Goal: Task Accomplishment & Management: Use online tool/utility

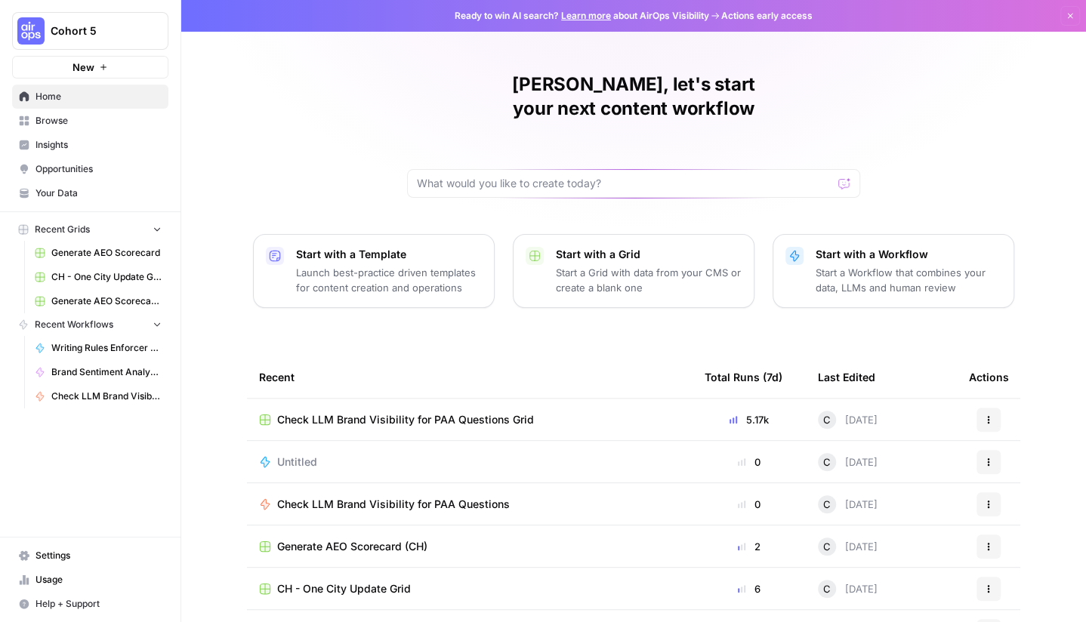
click at [384, 276] on button "Start with a Template Launch best-practice driven templates for content creatio…" at bounding box center [374, 271] width 242 height 74
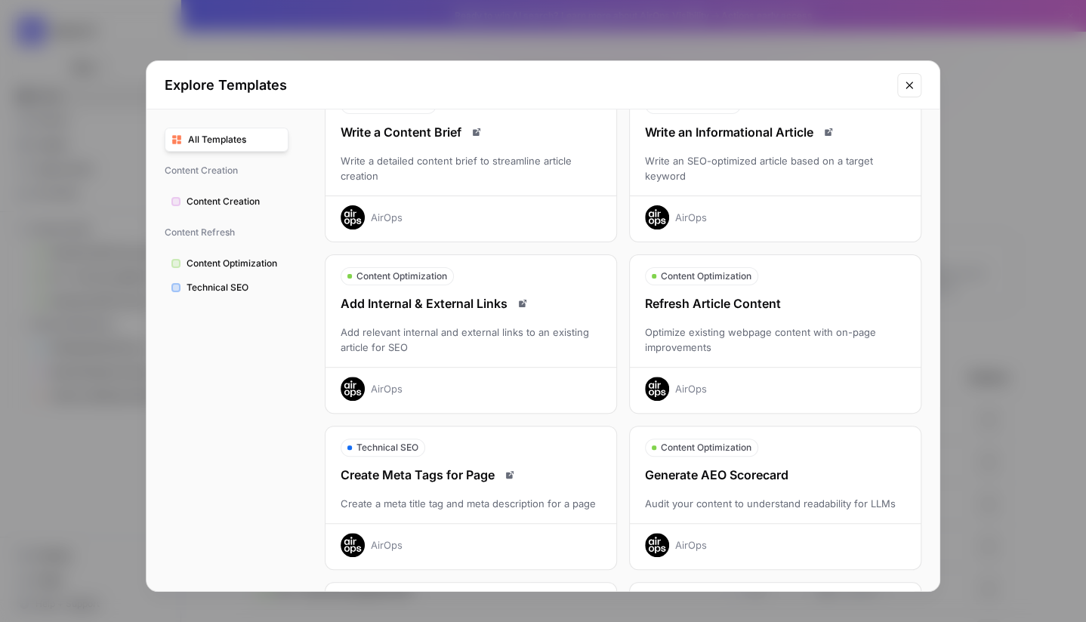
scroll to position [151, 0]
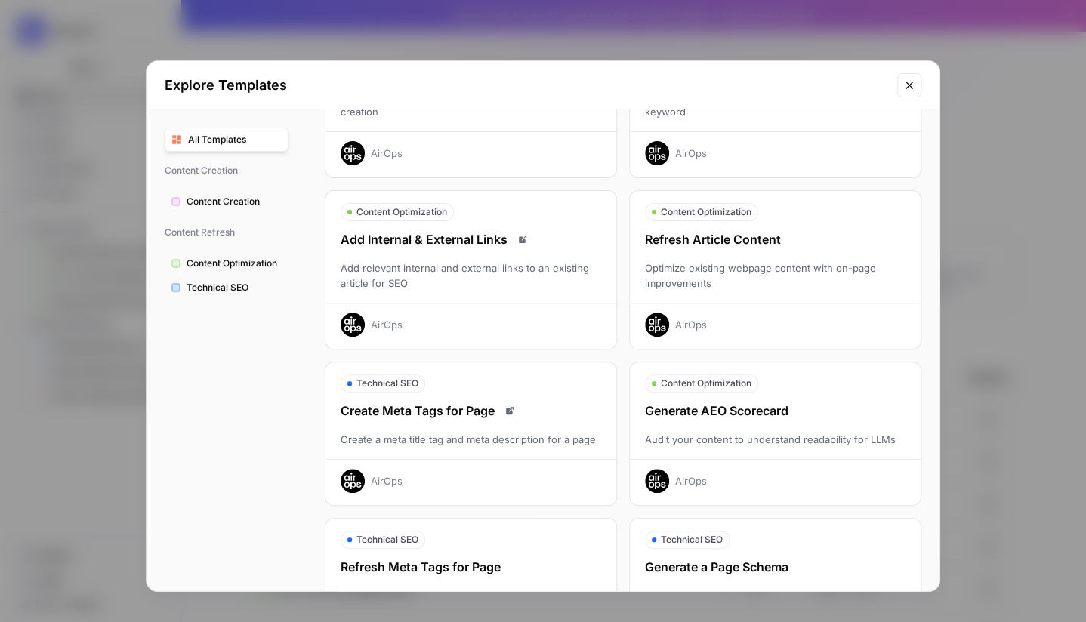
click at [736, 417] on div "Generate AEO Scorecard" at bounding box center [775, 411] width 291 height 18
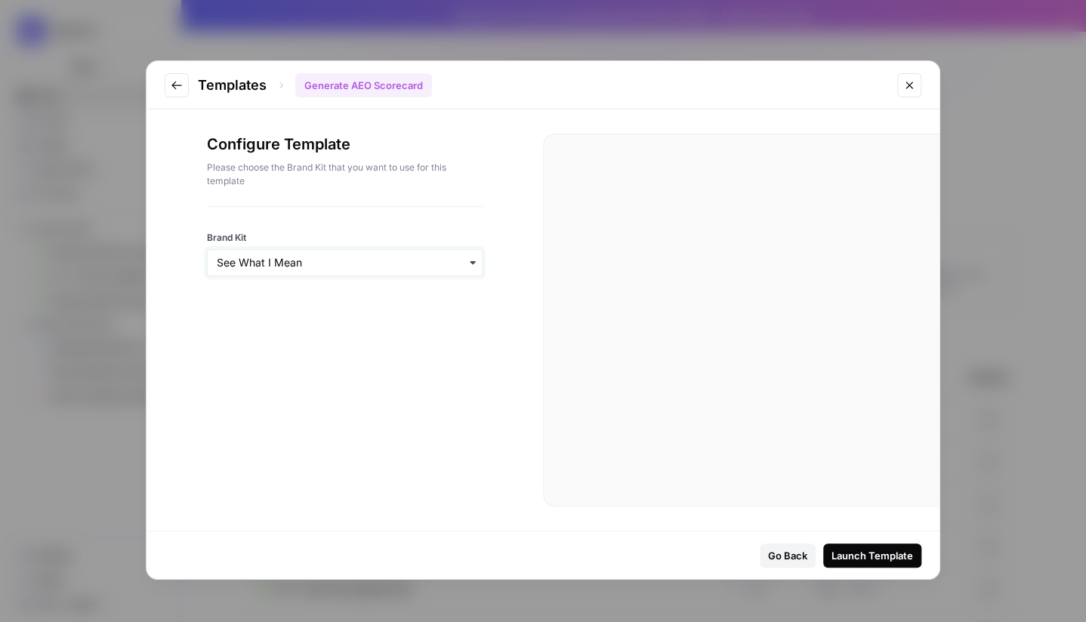
click at [362, 262] on input "Brand Kit" at bounding box center [345, 262] width 256 height 15
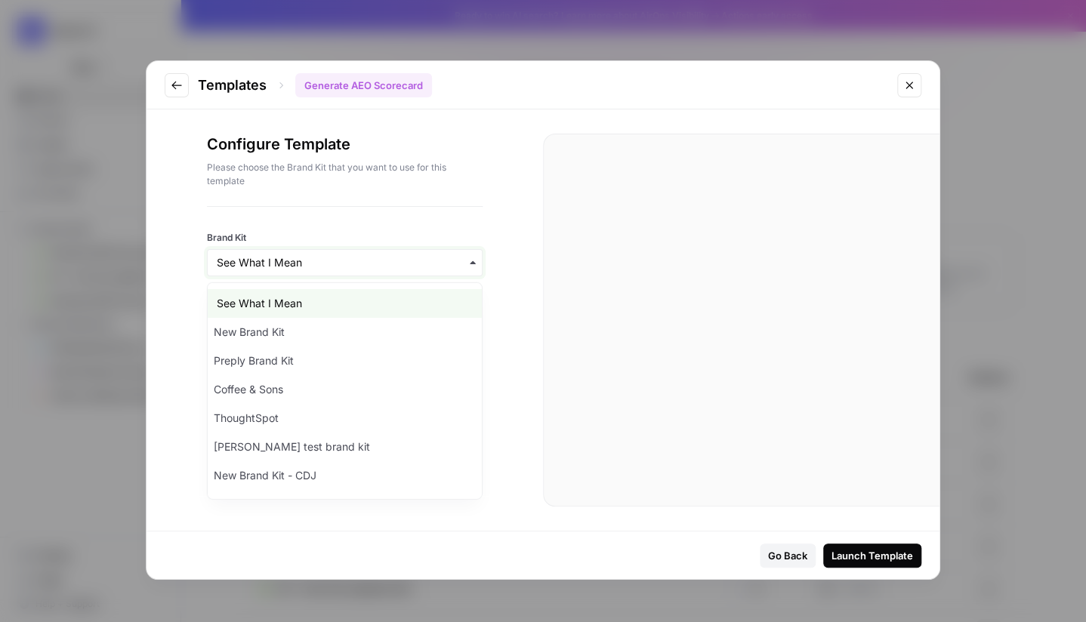
click at [370, 262] on input "Brand Kit" at bounding box center [345, 262] width 256 height 15
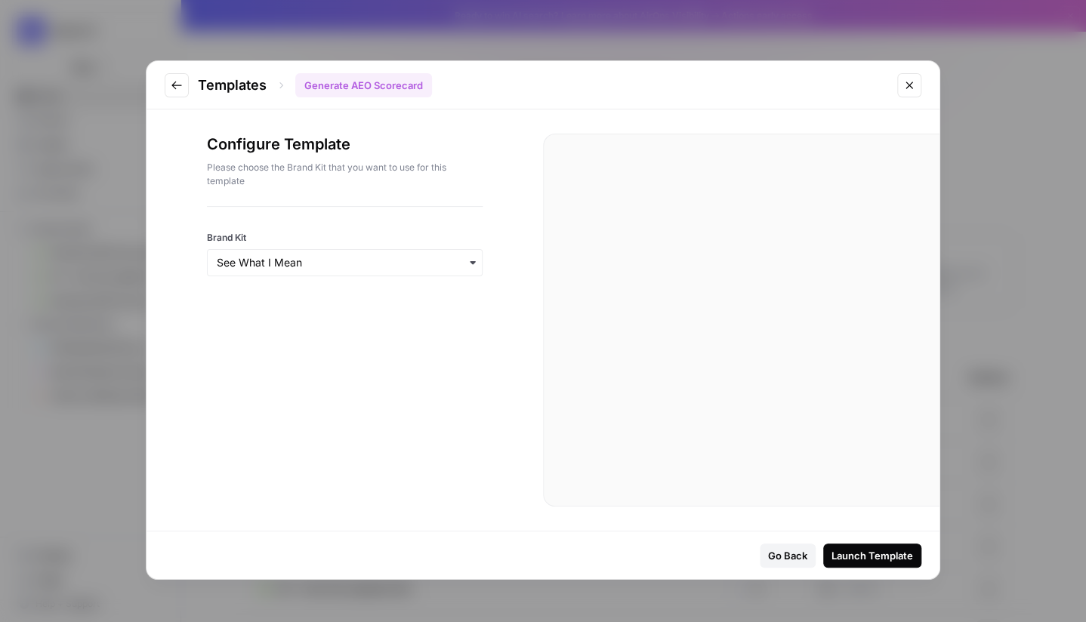
click at [477, 265] on icon "button" at bounding box center [473, 263] width 12 height 12
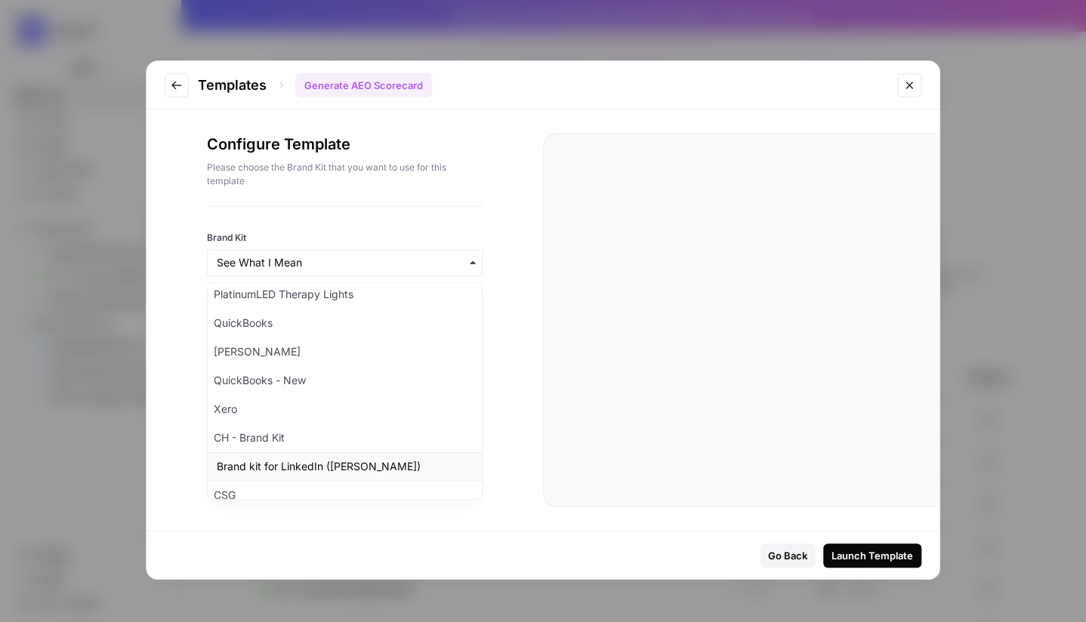
scroll to position [732, 0]
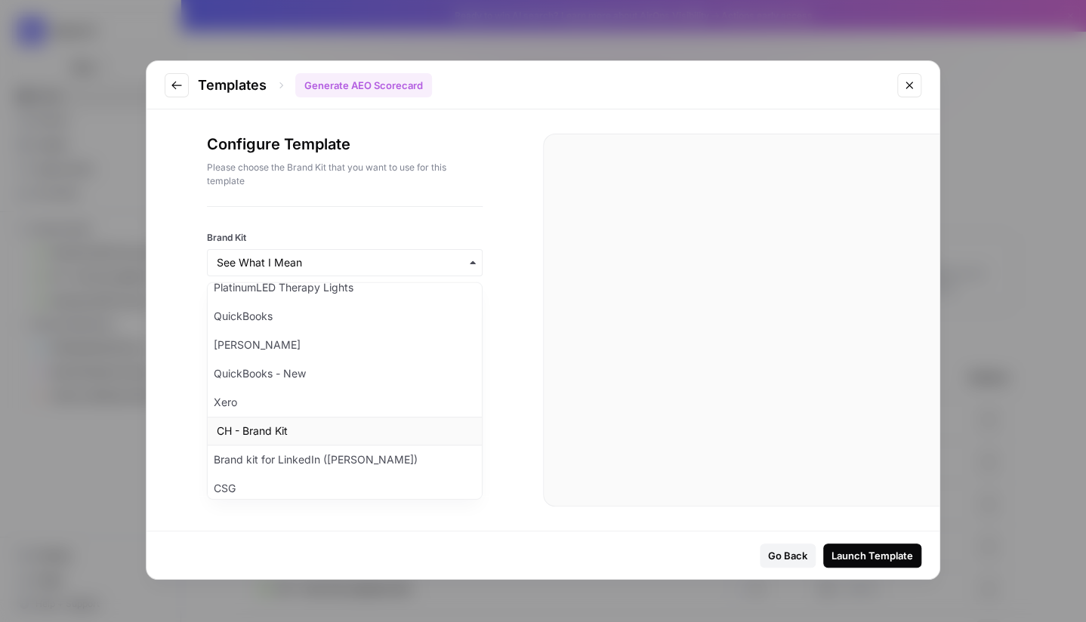
click at [270, 422] on div "CH - Brand Kit" at bounding box center [345, 432] width 274 height 29
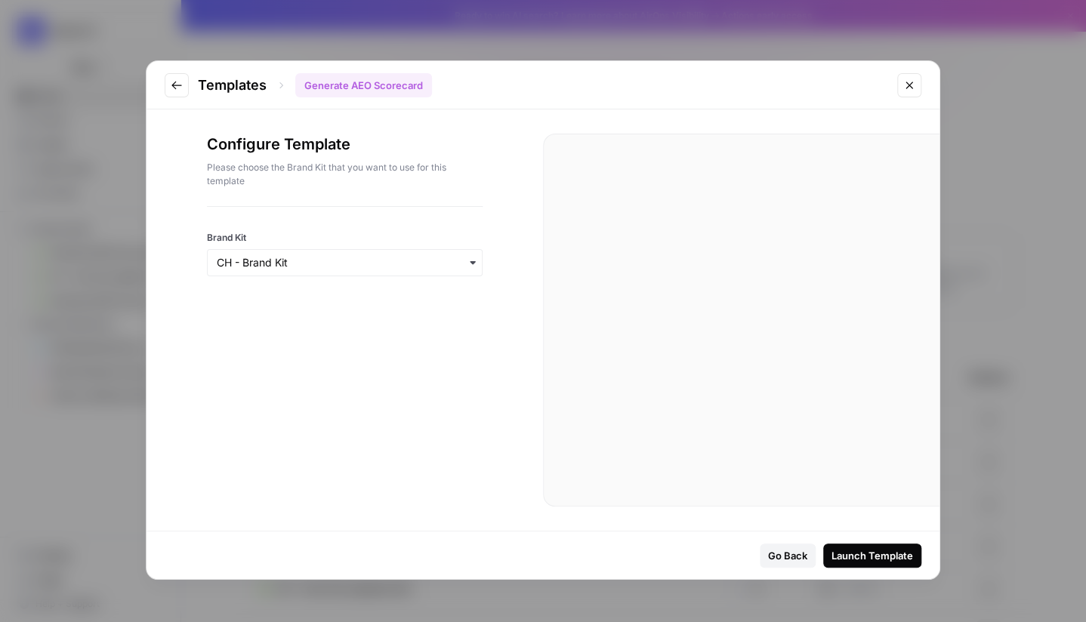
click at [873, 559] on div "Launch Template" at bounding box center [872, 555] width 82 height 15
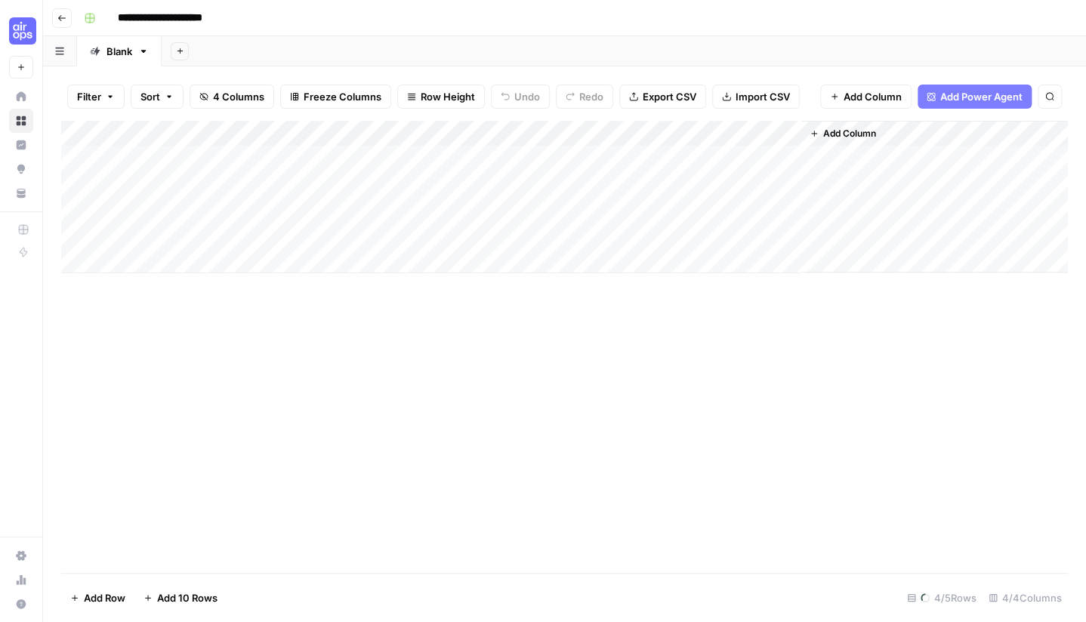
click at [174, 162] on div "Add Column" at bounding box center [564, 197] width 1007 height 153
drag, startPoint x: 1065, startPoint y: 557, endPoint x: 585, endPoint y: 374, distance: 514.1
click at [1064, 557] on icon "close" at bounding box center [1064, 562] width 11 height 12
click at [269, 132] on div "Add Column" at bounding box center [564, 197] width 1007 height 153
click at [242, 357] on div "Add Column" at bounding box center [564, 347] width 1007 height 452
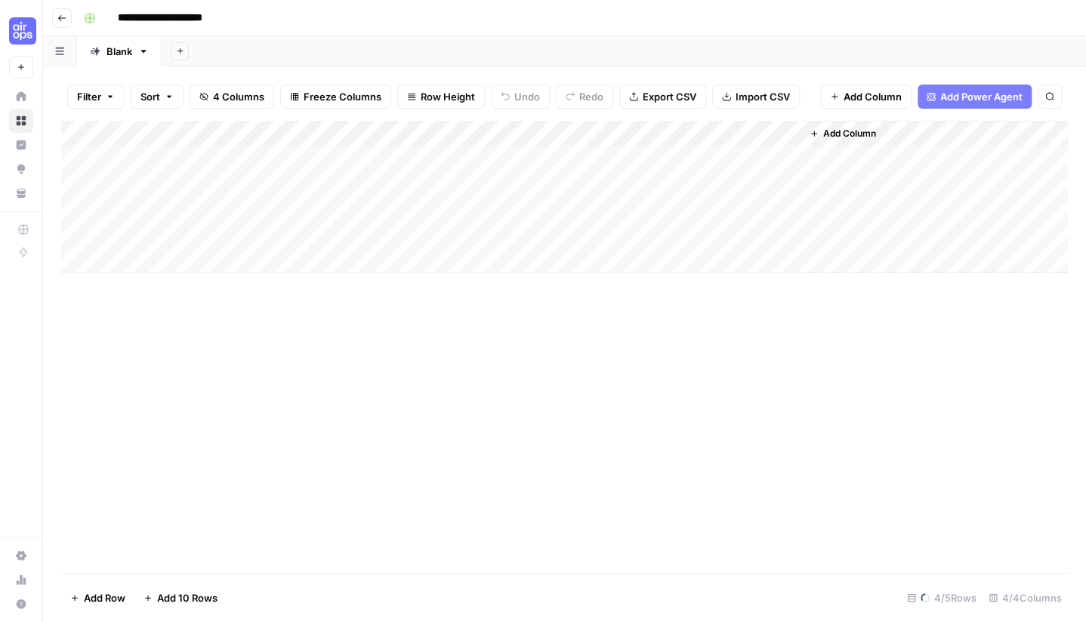
click at [133, 155] on div "Add Column" at bounding box center [564, 197] width 1007 height 153
click at [131, 159] on div "Add Column" at bounding box center [564, 197] width 1007 height 153
click at [62, 18] on icon "button" at bounding box center [61, 18] width 9 height 9
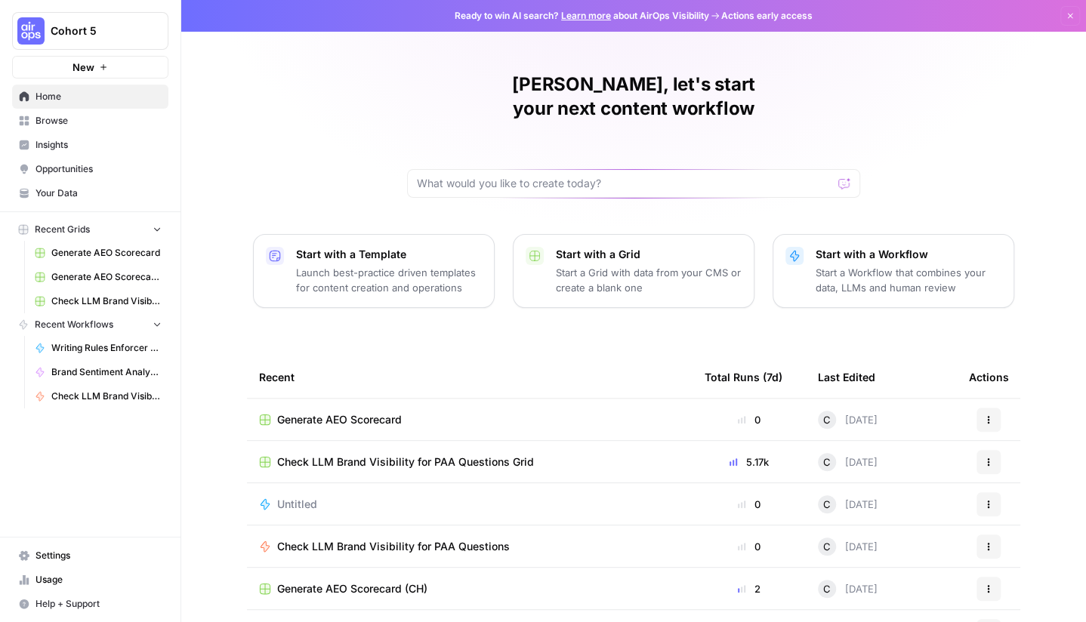
click at [347, 412] on span "Generate AEO Scorecard" at bounding box center [339, 419] width 125 height 15
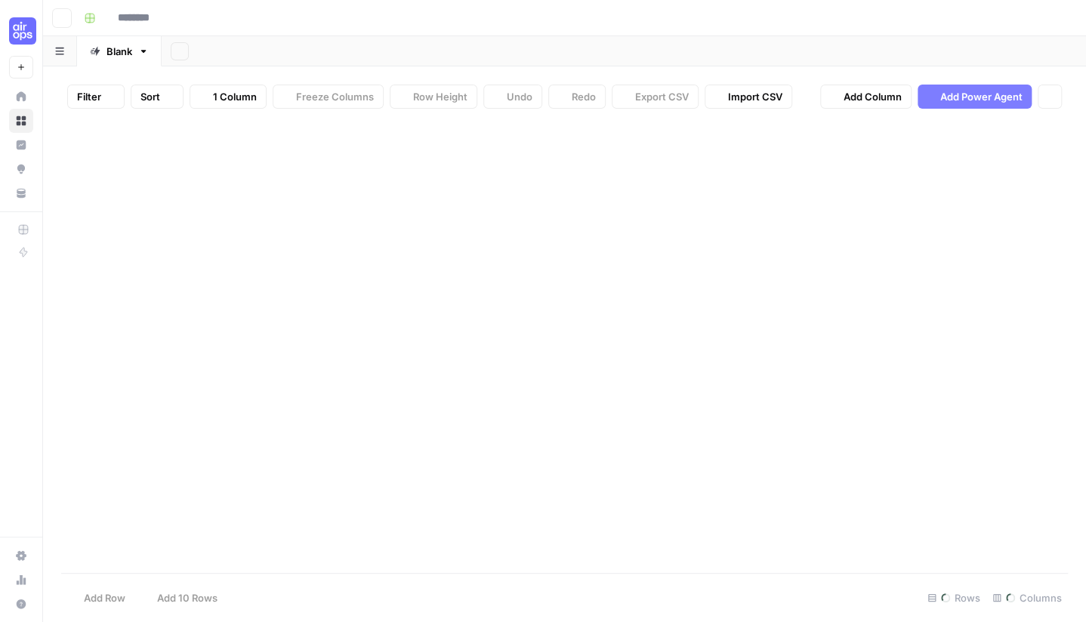
type input "**********"
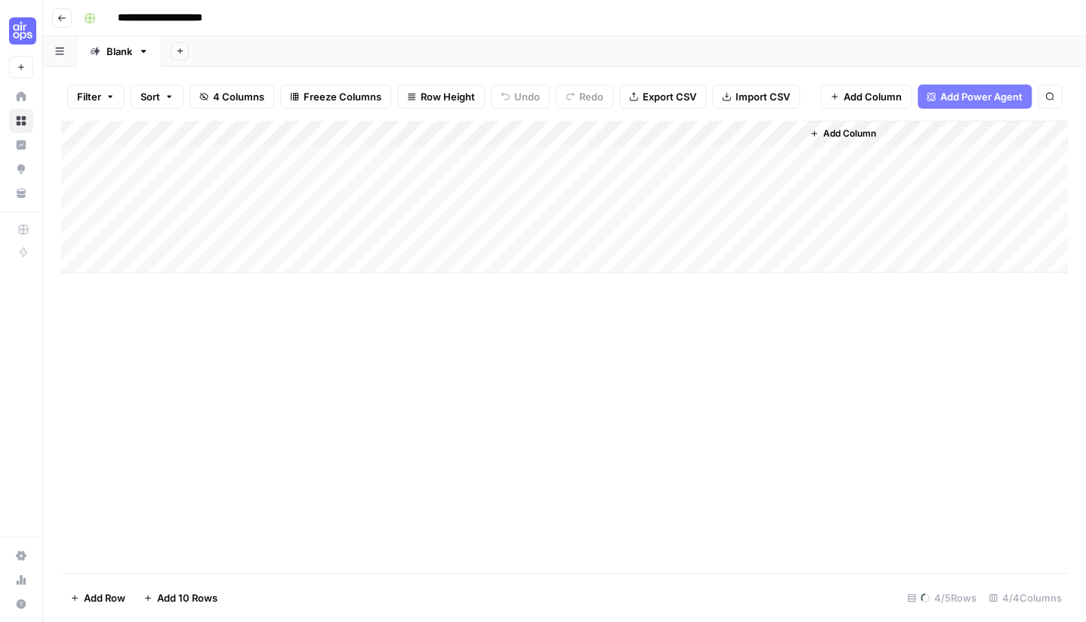
click at [272, 134] on div "Add Column" at bounding box center [564, 197] width 1007 height 153
click at [220, 312] on div "Add Column" at bounding box center [564, 347] width 1007 height 452
click at [127, 158] on div "Add Column" at bounding box center [564, 197] width 1007 height 153
click at [212, 158] on div "Add Column" at bounding box center [564, 197] width 1007 height 153
drag, startPoint x: 375, startPoint y: 442, endPoint x: 339, endPoint y: 398, distance: 57.0
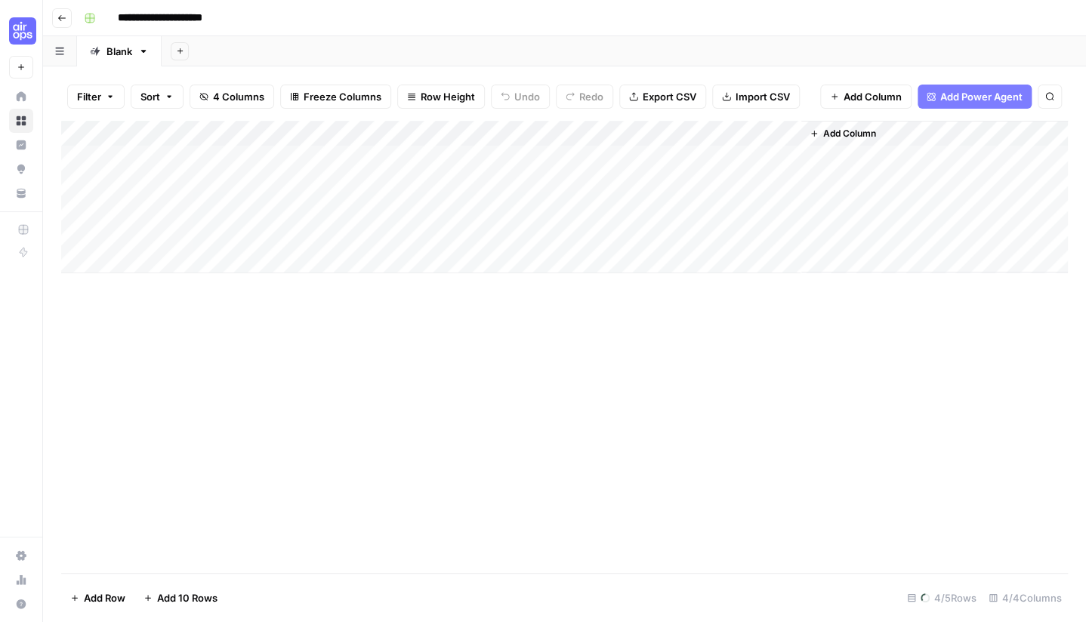
click at [375, 440] on div "Add Column" at bounding box center [564, 347] width 1007 height 452
click at [66, 20] on icon "button" at bounding box center [61, 18] width 9 height 9
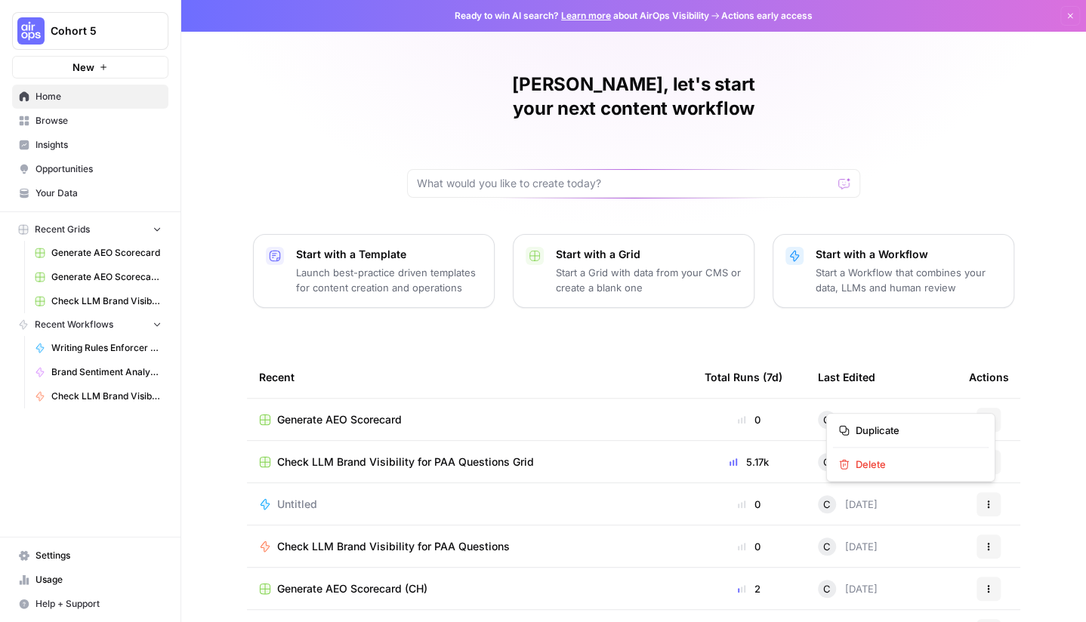
click at [982, 408] on button "Actions" at bounding box center [988, 420] width 24 height 24
click at [894, 436] on span "Duplicate" at bounding box center [915, 430] width 121 height 15
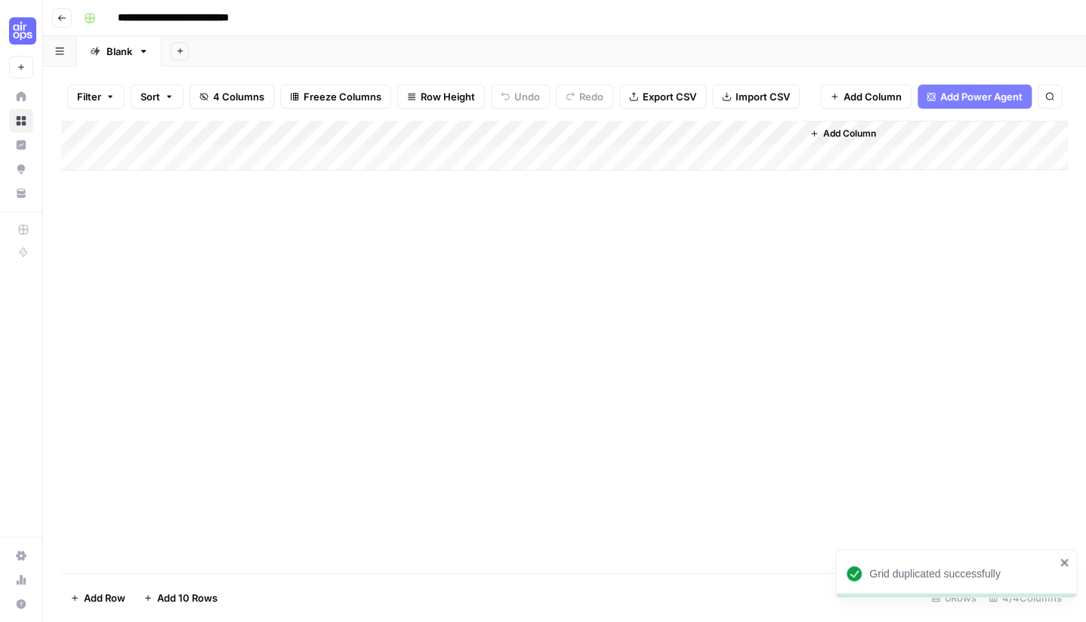
click at [158, 159] on div "Add Column" at bounding box center [564, 146] width 1007 height 50
type input "**********"
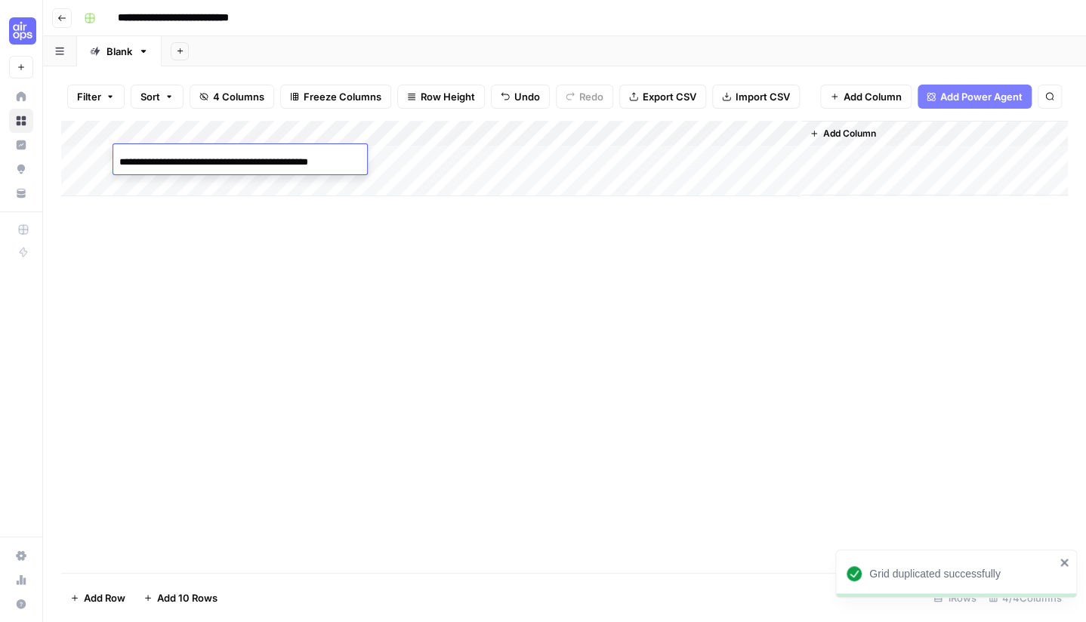
scroll to position [0, 3]
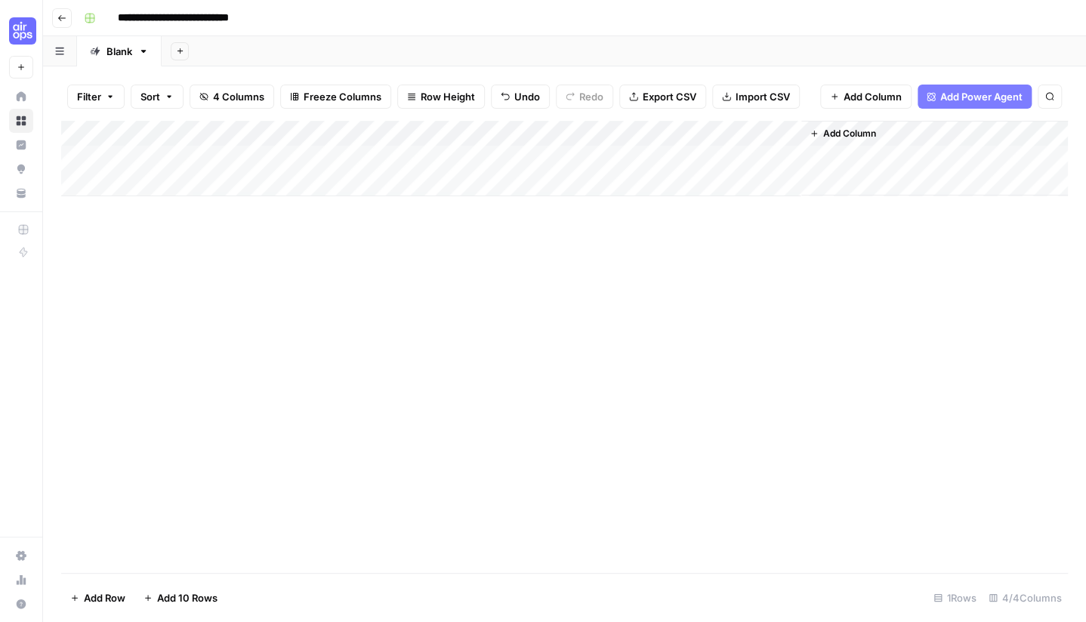
click at [169, 241] on div "Add Column" at bounding box center [564, 347] width 1007 height 452
click at [161, 187] on div "Add Column" at bounding box center [564, 159] width 1007 height 76
type input "**********"
drag, startPoint x: 217, startPoint y: 289, endPoint x: 239, endPoint y: 289, distance: 21.9
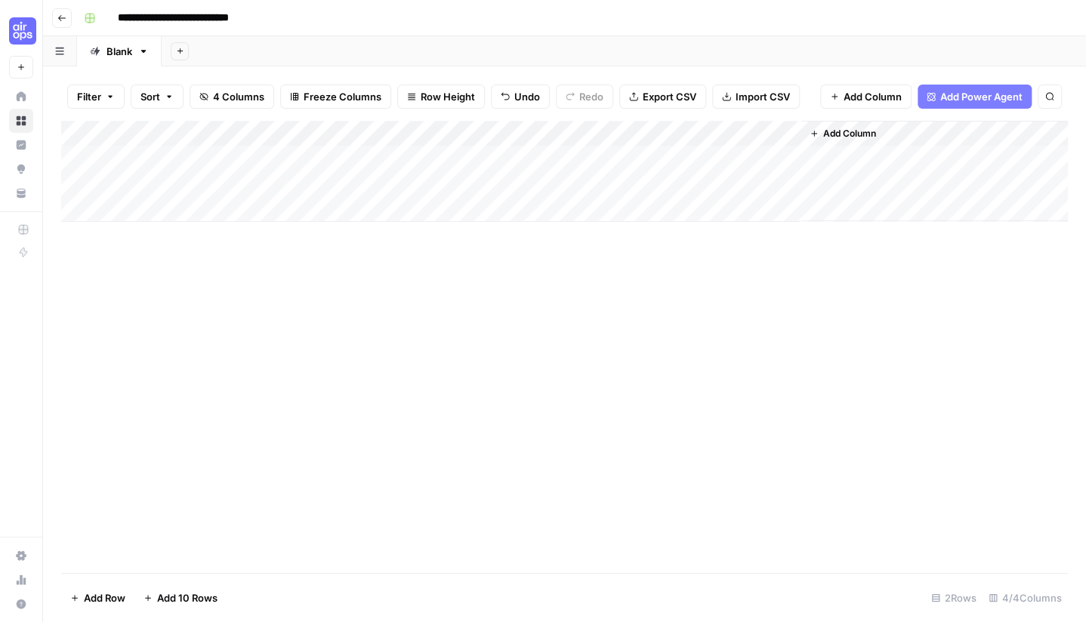
click at [217, 289] on div "Add Column" at bounding box center [564, 347] width 1007 height 452
click at [165, 214] on div "Add Column" at bounding box center [564, 171] width 1007 height 101
type input "**********"
click at [224, 307] on div "Add Column" at bounding box center [564, 347] width 1007 height 452
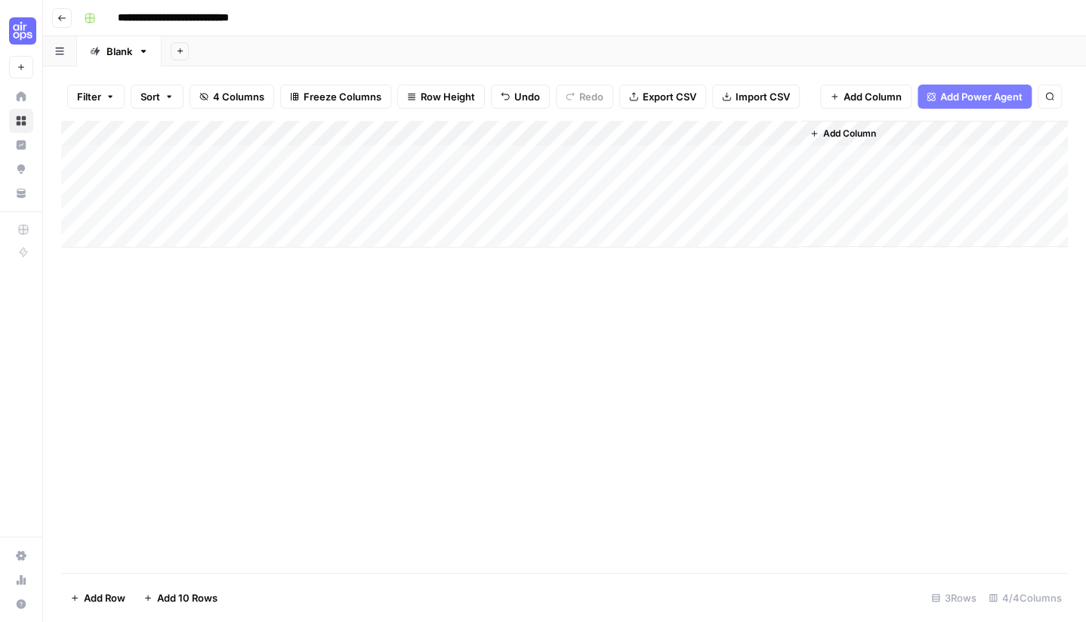
click at [176, 238] on div "Add Column" at bounding box center [564, 184] width 1007 height 127
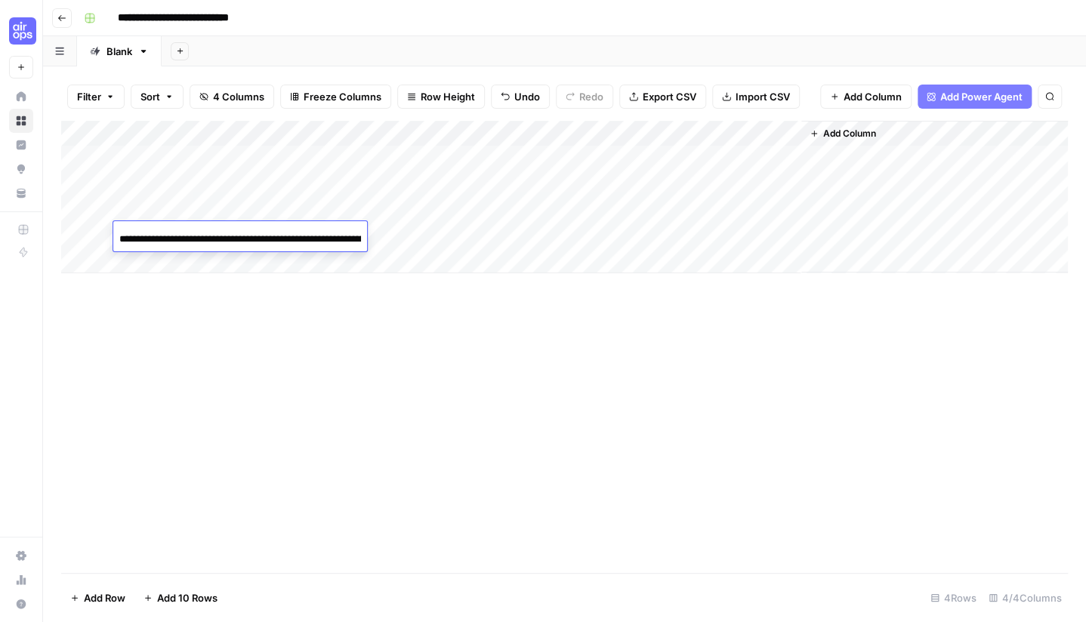
scroll to position [0, 100]
type input "**********"
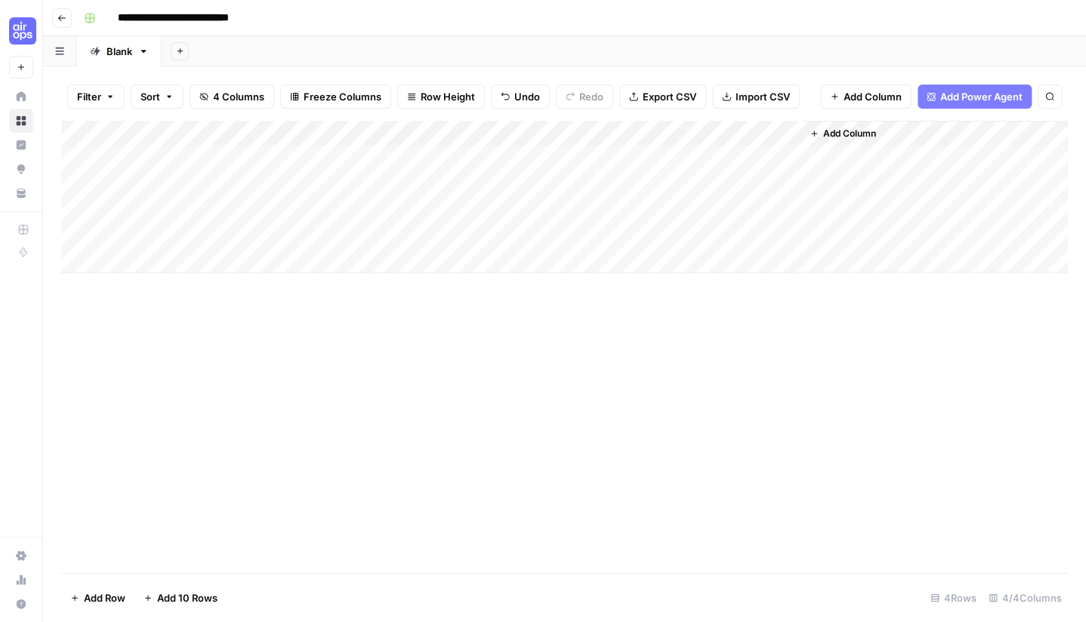
click at [134, 261] on div "Add Column" at bounding box center [564, 197] width 1007 height 153
type input "**********"
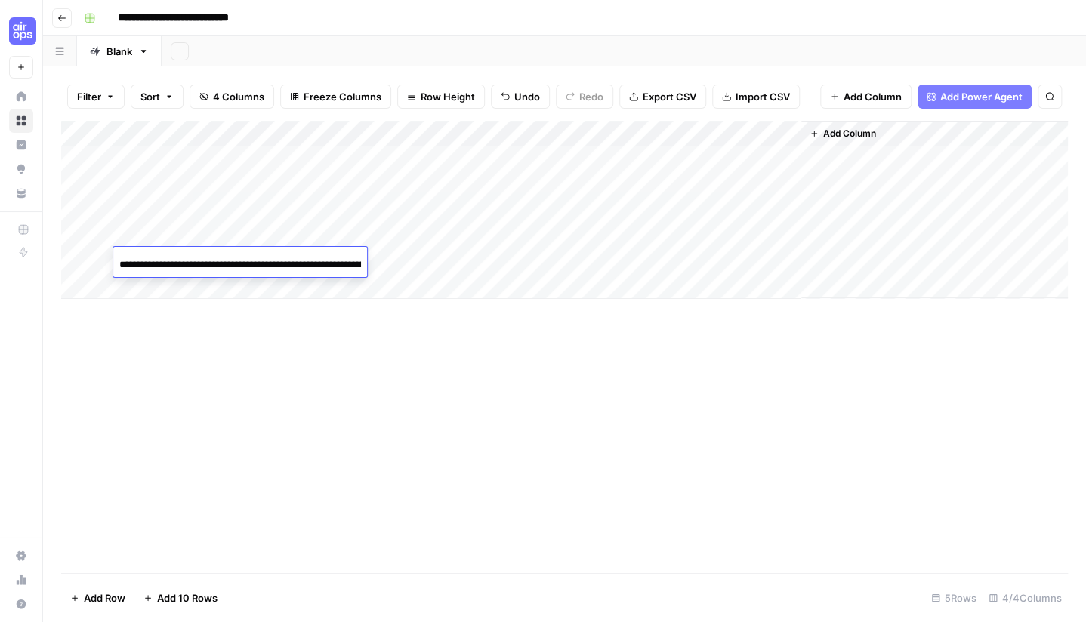
scroll to position [0, 210]
click at [231, 356] on div "Add Column" at bounding box center [564, 347] width 1007 height 452
click at [153, 285] on div "Add Column" at bounding box center [564, 210] width 1007 height 178
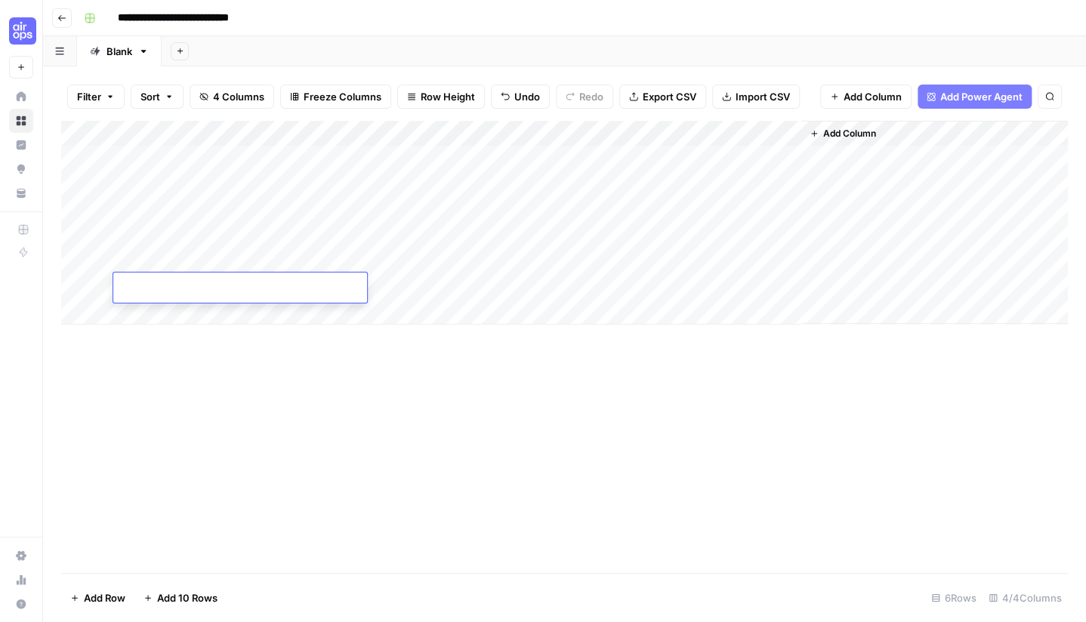
type input "**********"
drag, startPoint x: 202, startPoint y: 350, endPoint x: 225, endPoint y: 362, distance: 25.7
click at [205, 352] on div "Add Column" at bounding box center [564, 347] width 1007 height 452
click at [151, 309] on div "Add Column" at bounding box center [564, 223] width 1007 height 204
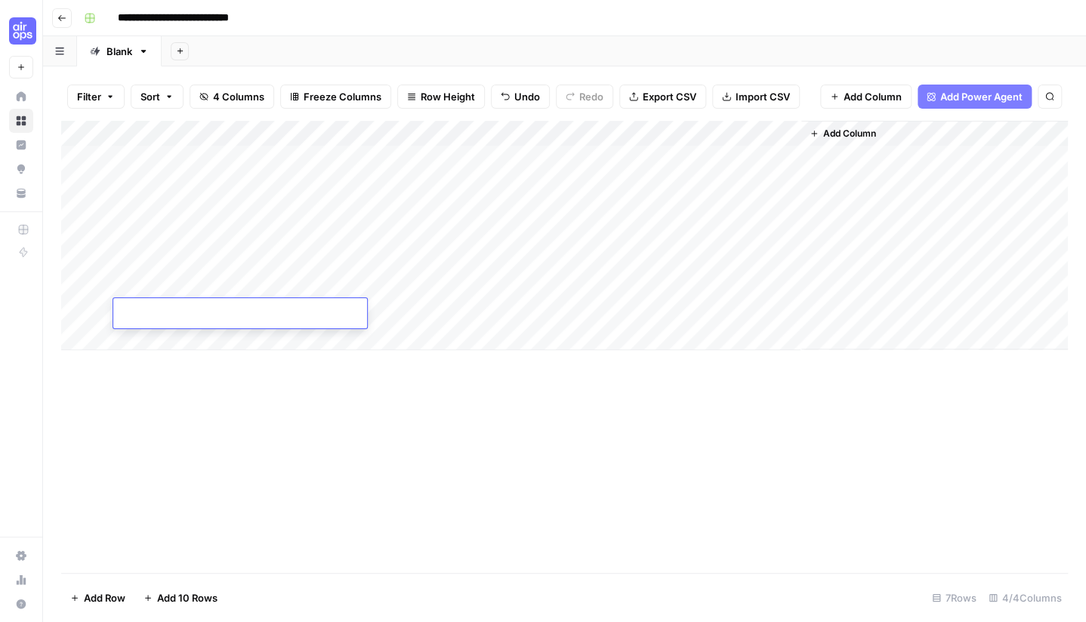
type input "**********"
drag, startPoint x: 329, startPoint y: 458, endPoint x: 366, endPoint y: 461, distance: 37.1
click at [334, 458] on div "Add Column" at bounding box center [564, 347] width 1007 height 452
click at [162, 338] on div "Add Column" at bounding box center [564, 236] width 1007 height 230
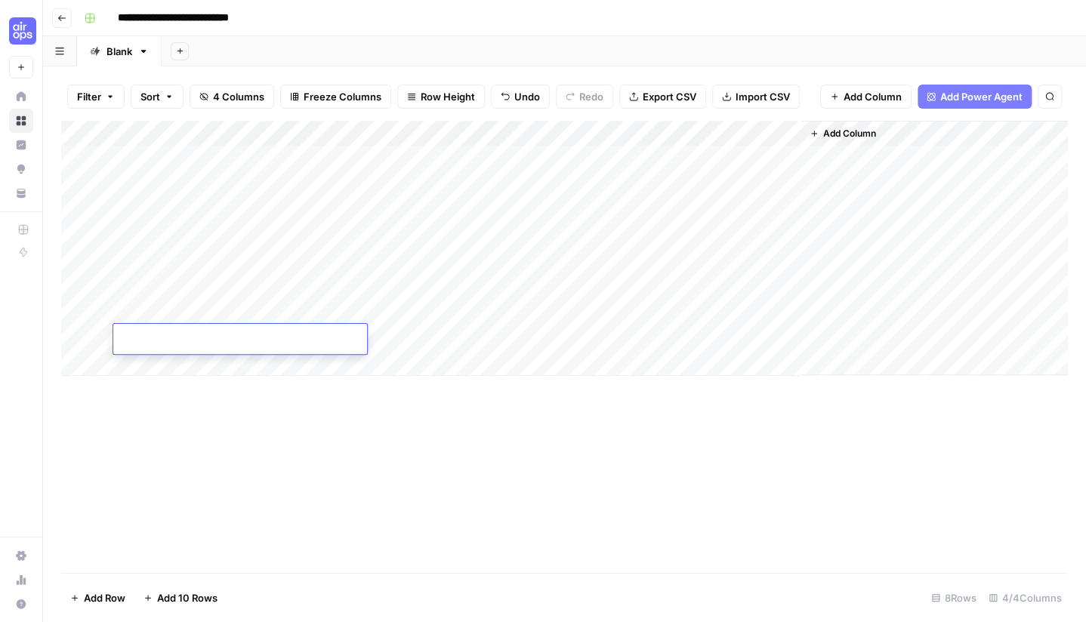
type input "**********"
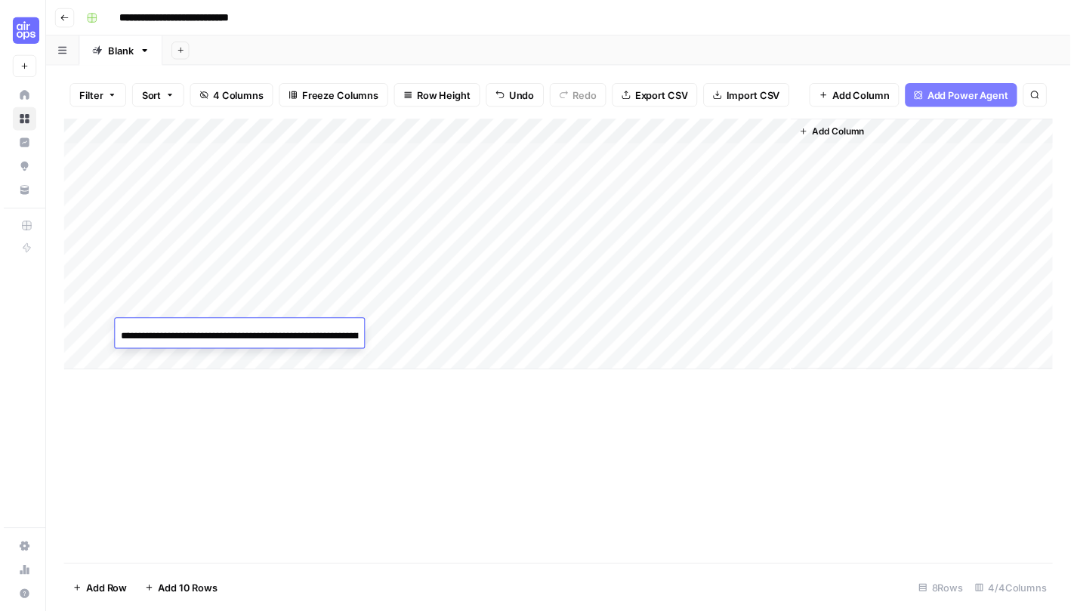
scroll to position [0, 145]
click at [434, 488] on div "Add Column" at bounding box center [564, 347] width 1007 height 452
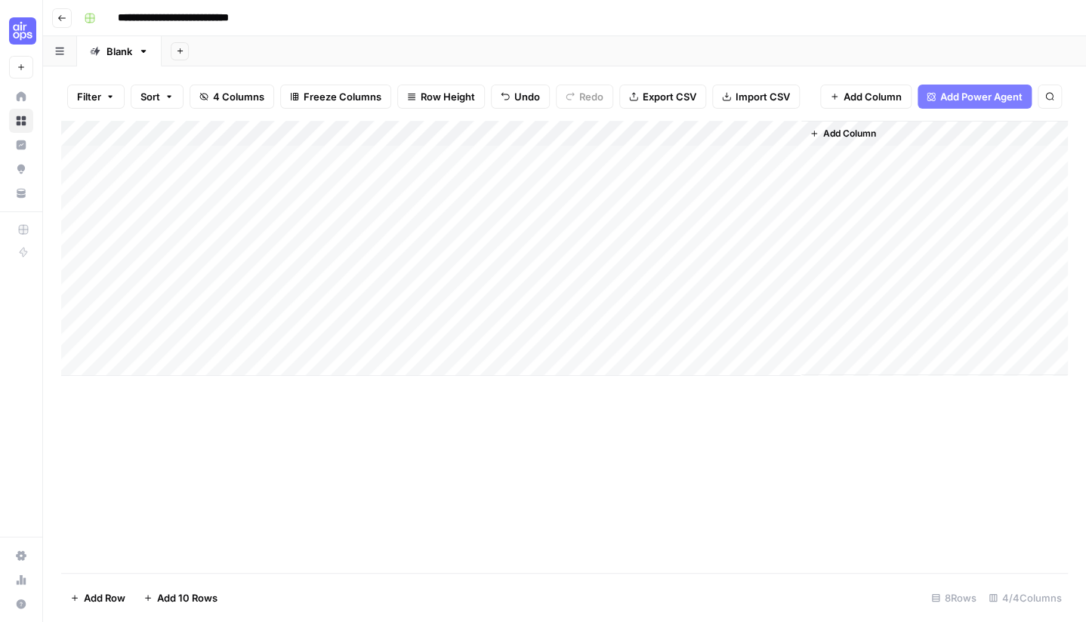
drag, startPoint x: 435, startPoint y: 506, endPoint x: 438, endPoint y: 496, distance: 10.3
click at [435, 505] on div "Add Column" at bounding box center [564, 347] width 1007 height 452
click at [462, 134] on div "Add Column" at bounding box center [564, 248] width 1007 height 255
click at [497, 168] on span "All Rows" at bounding box center [516, 168] width 95 height 15
click at [532, 238] on div "Add Column" at bounding box center [564, 248] width 1007 height 255
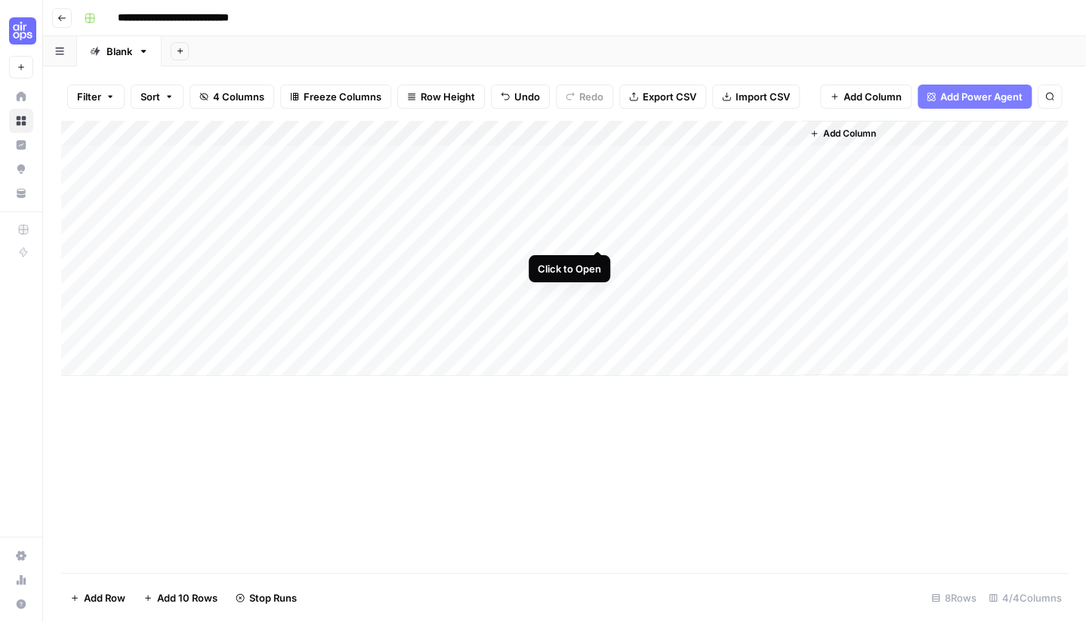
click at [600, 236] on div "Add Column" at bounding box center [564, 248] width 1007 height 255
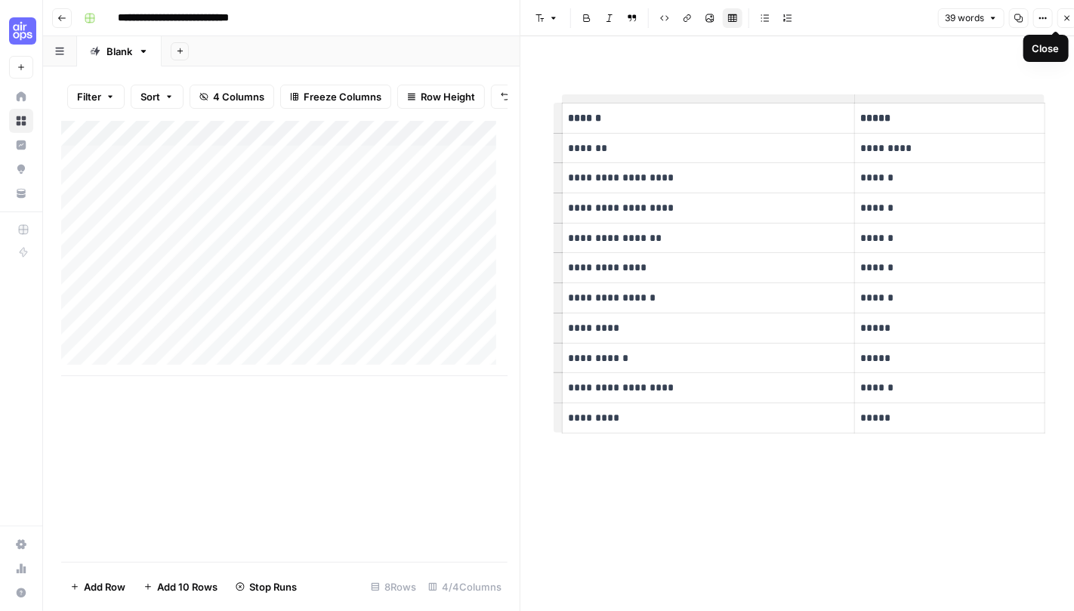
click at [1063, 21] on icon "button" at bounding box center [1066, 18] width 9 height 9
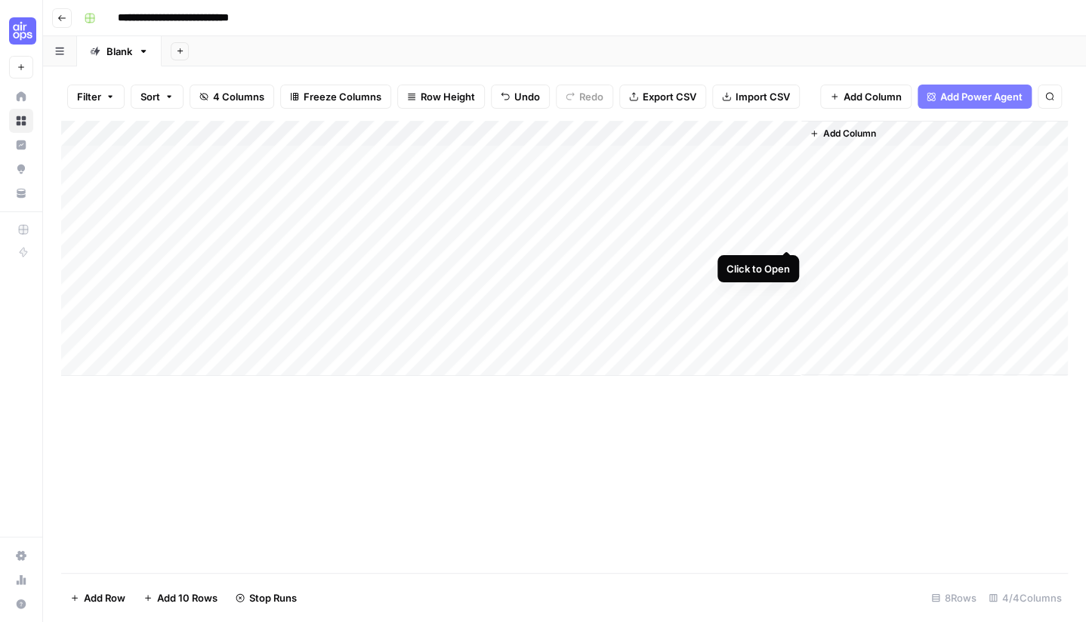
click at [779, 232] on div "Add Column" at bounding box center [564, 248] width 1007 height 255
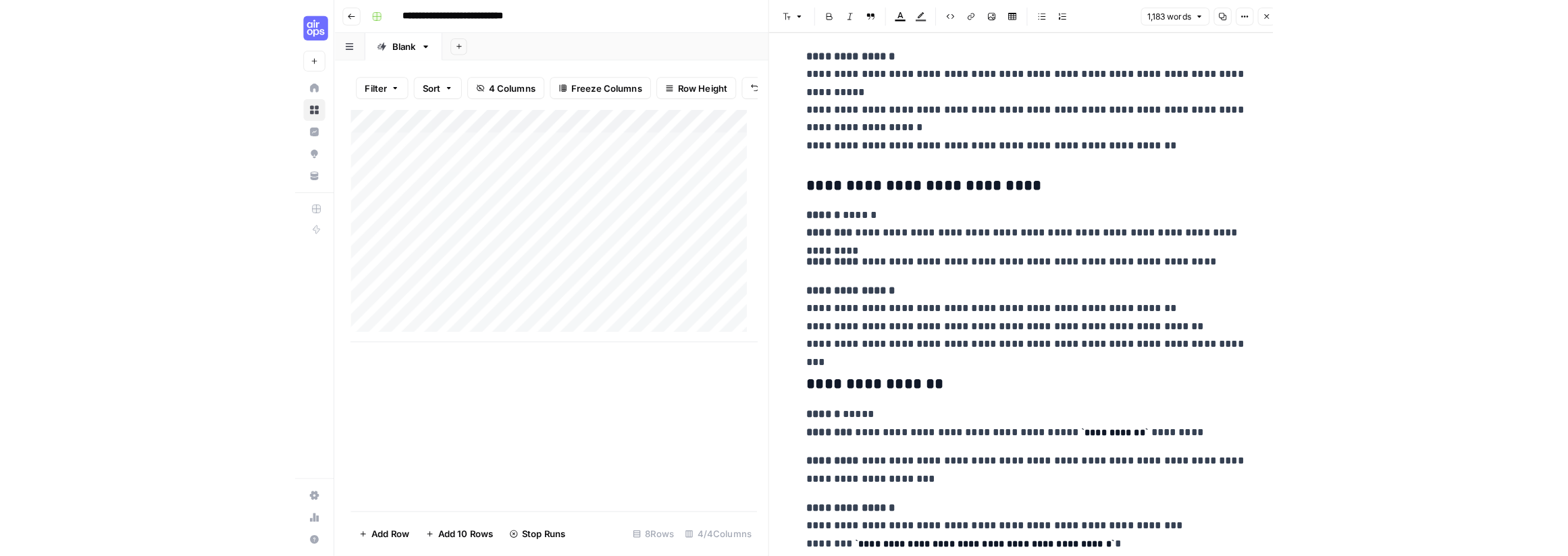
scroll to position [3037, 0]
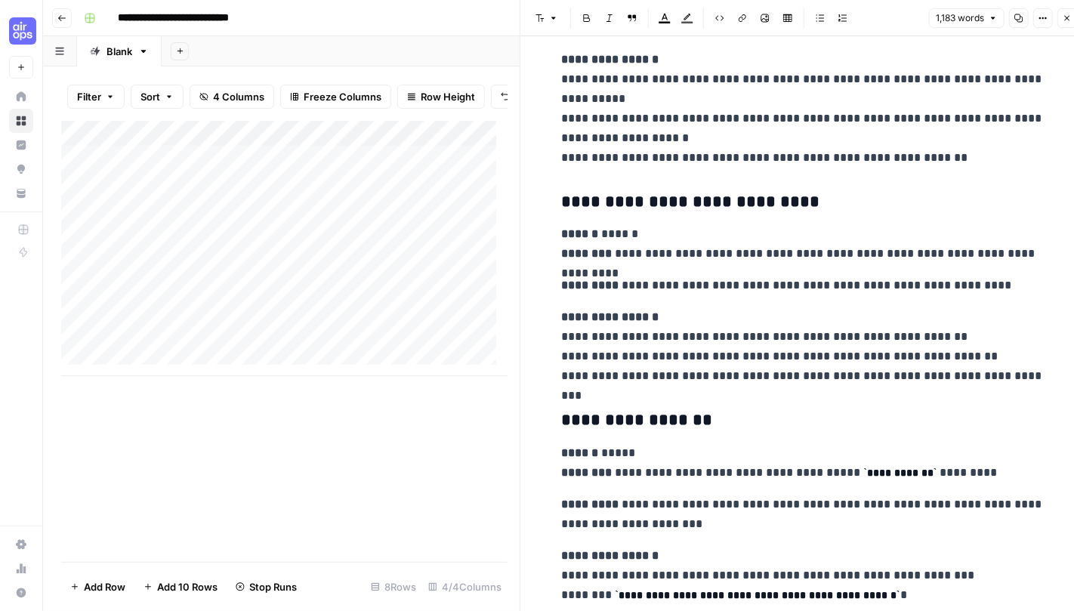
click at [1063, 16] on icon "button" at bounding box center [1066, 18] width 9 height 9
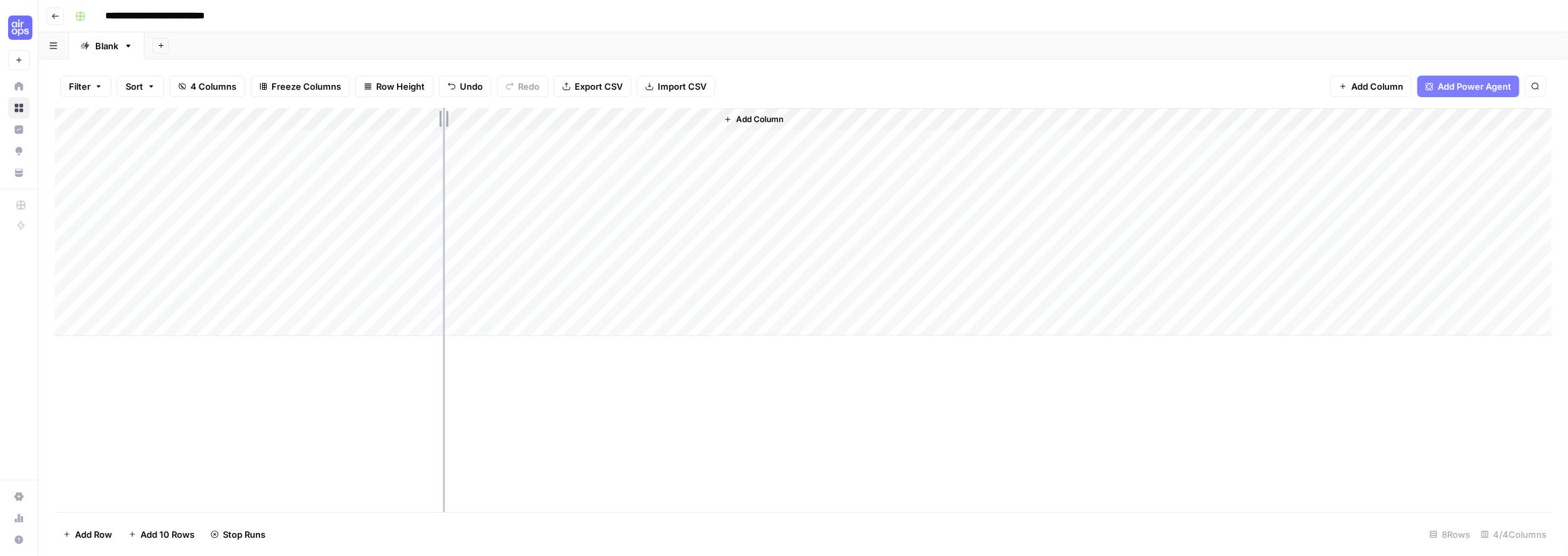
drag, startPoint x: 255, startPoint y: 115, endPoint x: 443, endPoint y: 118, distance: 188.0
click at [443, 118] on div "Add Column" at bounding box center [803, 222] width 1497 height 228
click at [894, 301] on div "Add Column" at bounding box center [803, 222] width 1497 height 228
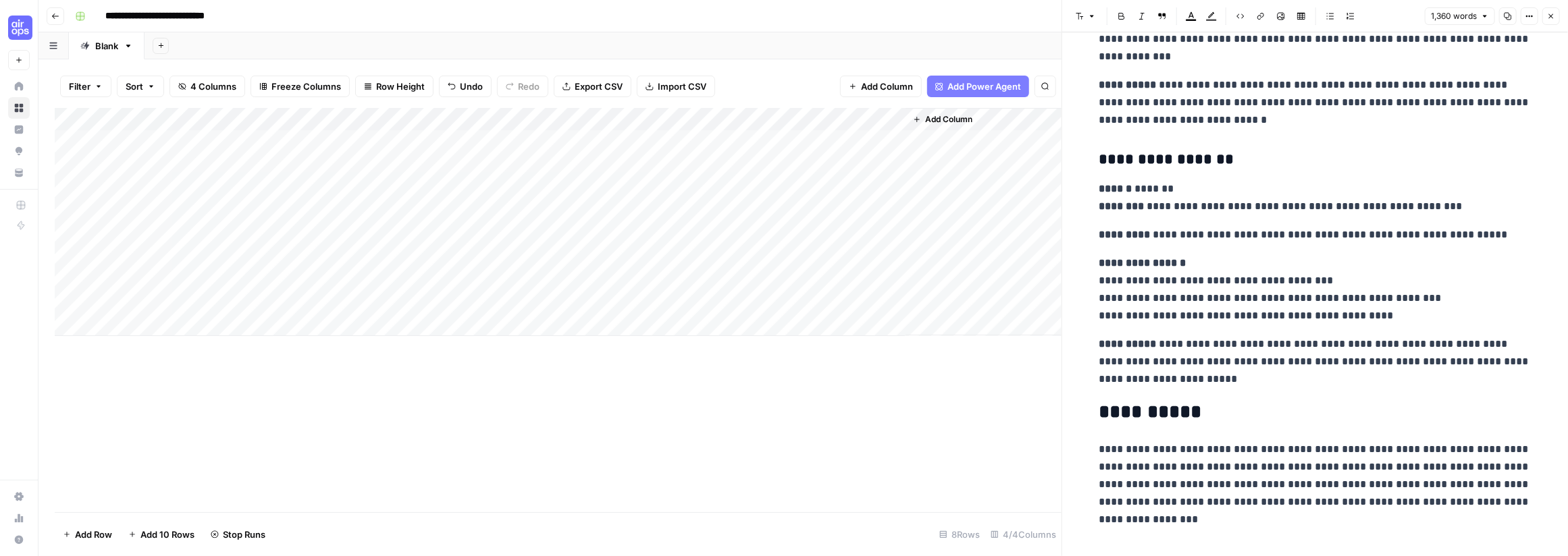
scroll to position [4064, 0]
click at [968, 376] on p "**********" at bounding box center [1315, 358] width 432 height 53
drag, startPoint x: 1257, startPoint y: 375, endPoint x: 1113, endPoint y: 335, distance: 149.5
click at [968, 382] on p "**********" at bounding box center [1315, 358] width 432 height 53
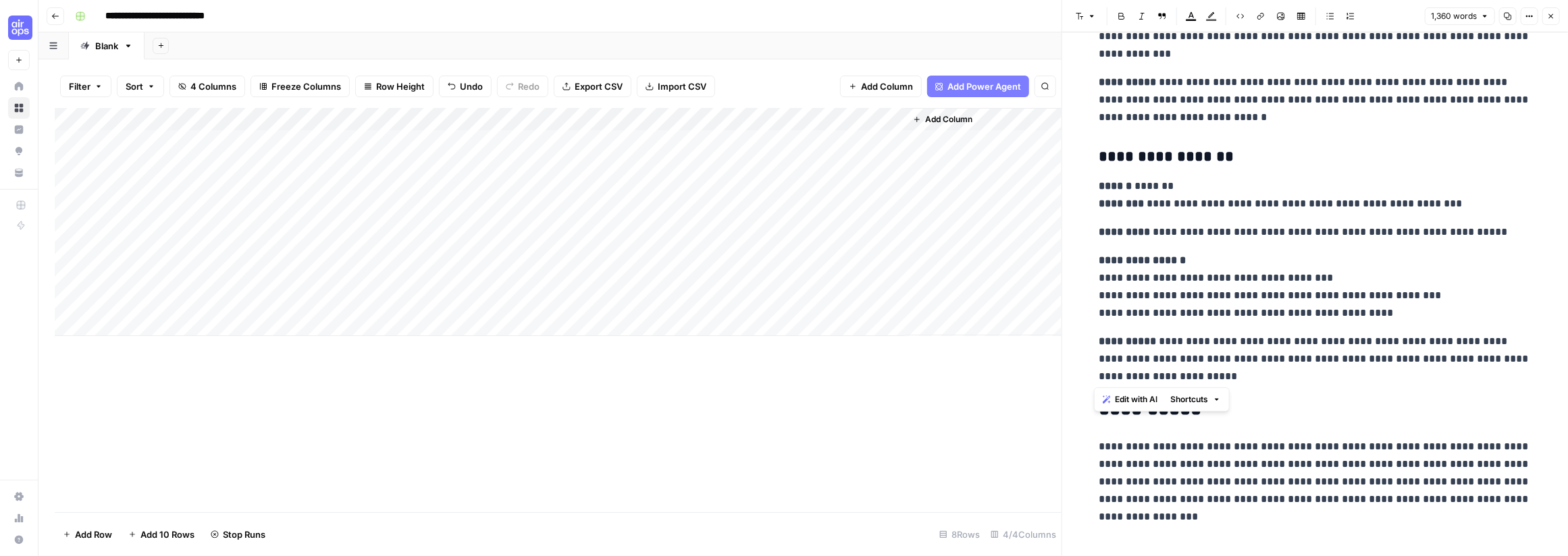
click at [968, 360] on p "**********" at bounding box center [1315, 358] width 432 height 53
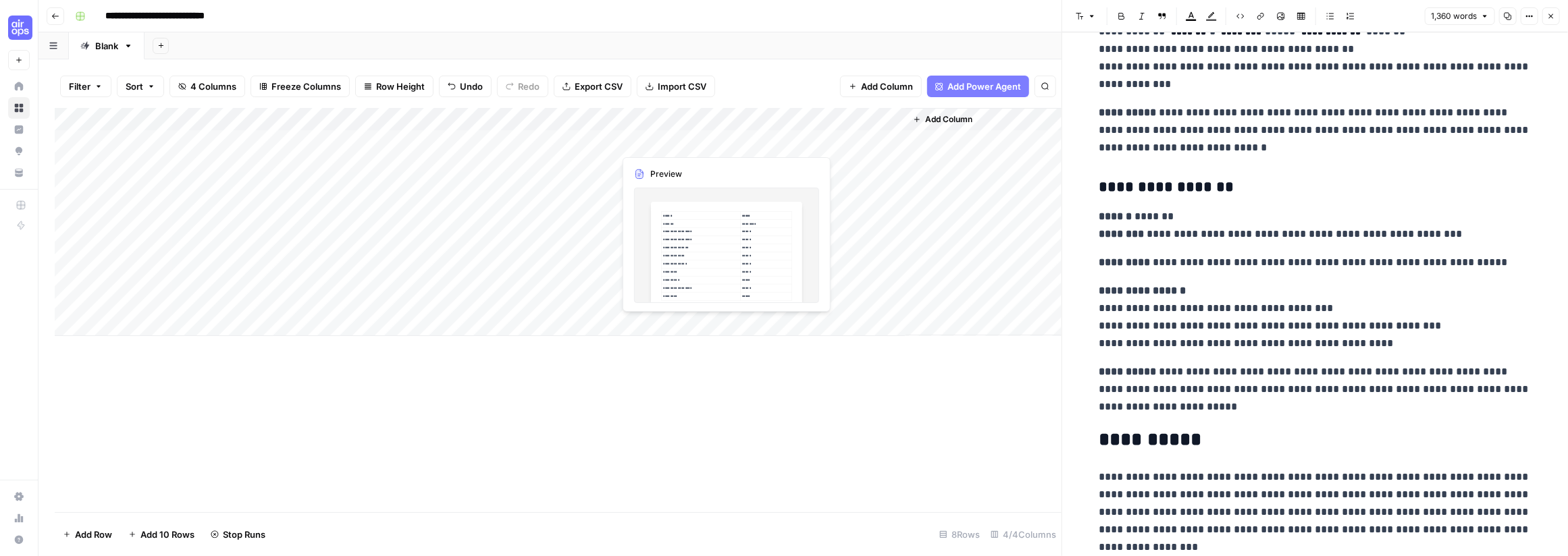
click at [721, 139] on div "Add Column" at bounding box center [558, 222] width 1007 height 228
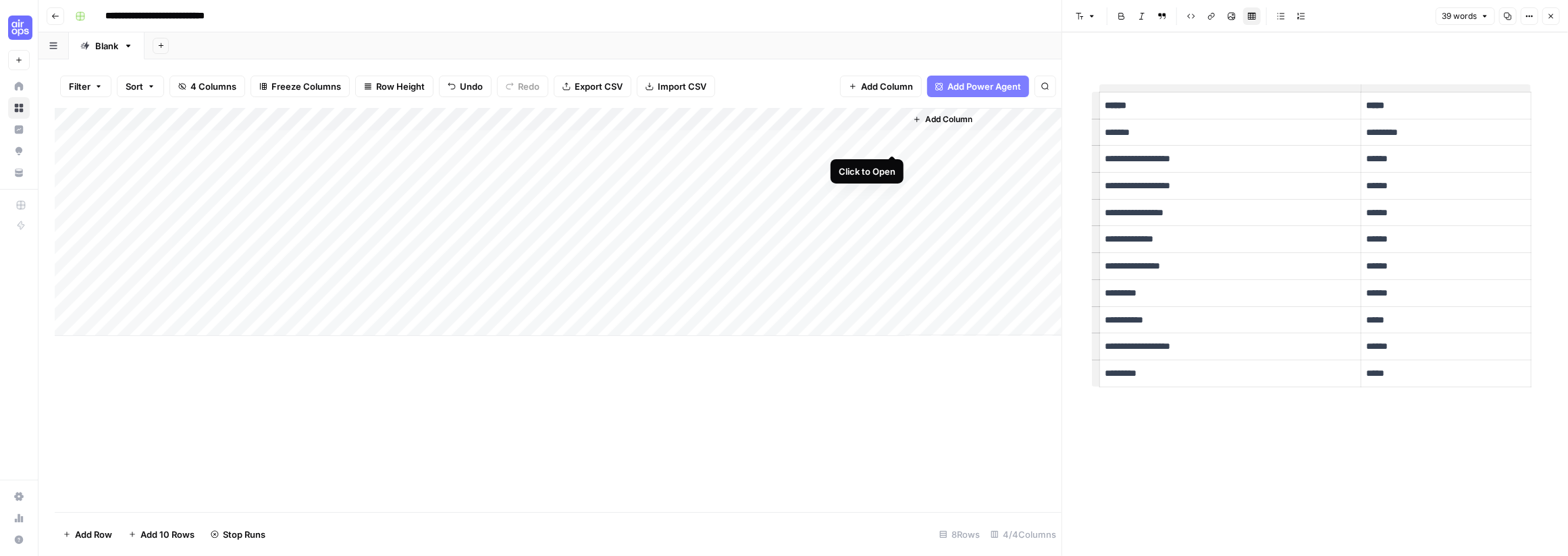
click at [889, 139] on div "Add Column" at bounding box center [558, 222] width 1007 height 228
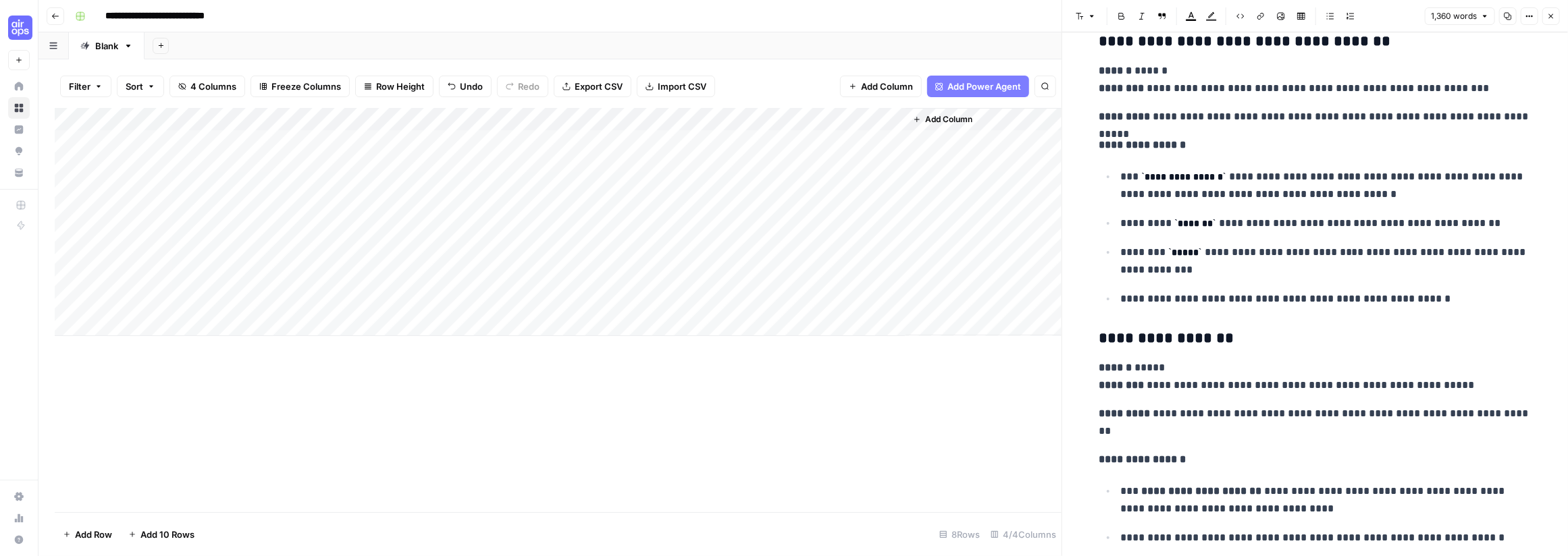
scroll to position [5400, 0]
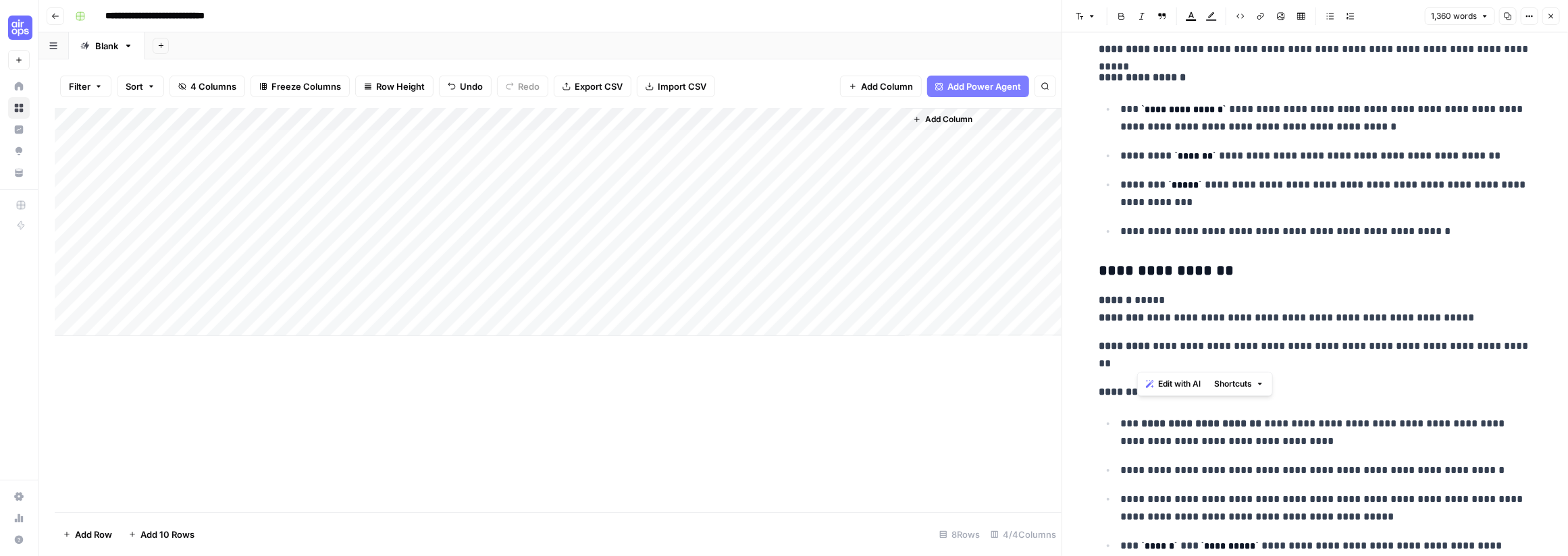
drag, startPoint x: 1225, startPoint y: 358, endPoint x: 1210, endPoint y: 373, distance: 21.2
click at [968, 383] on p "**********" at bounding box center [1315, 392] width 432 height 18
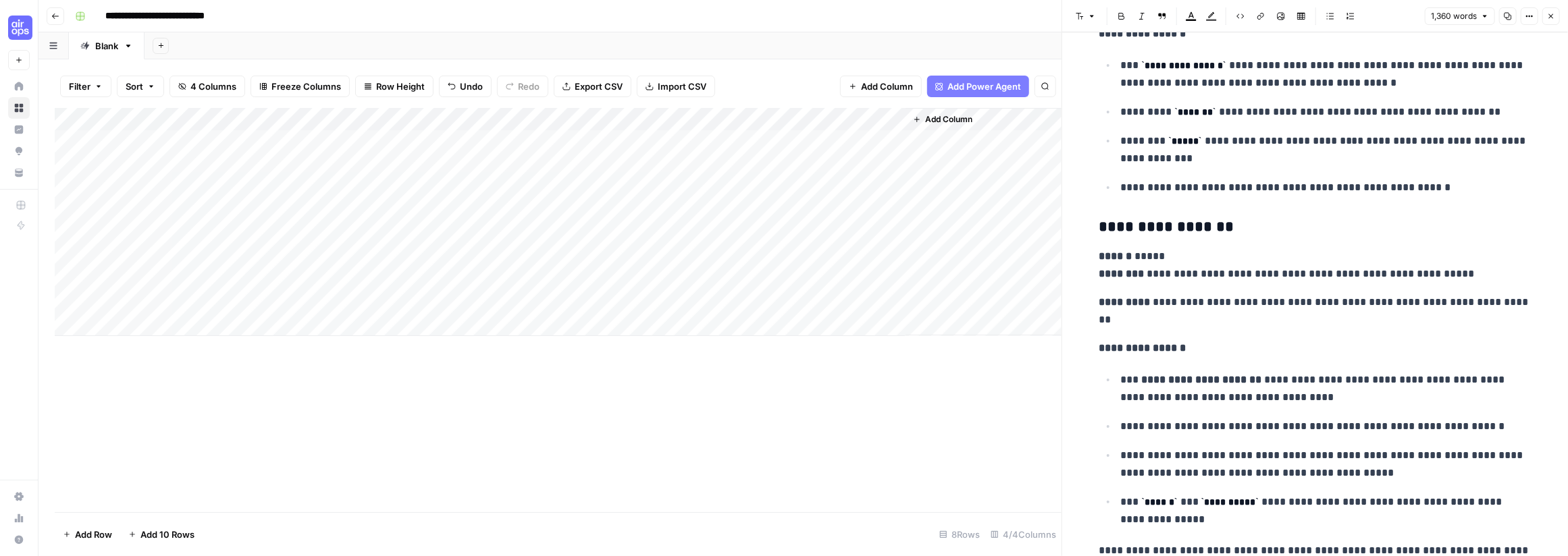
scroll to position [5467, 0]
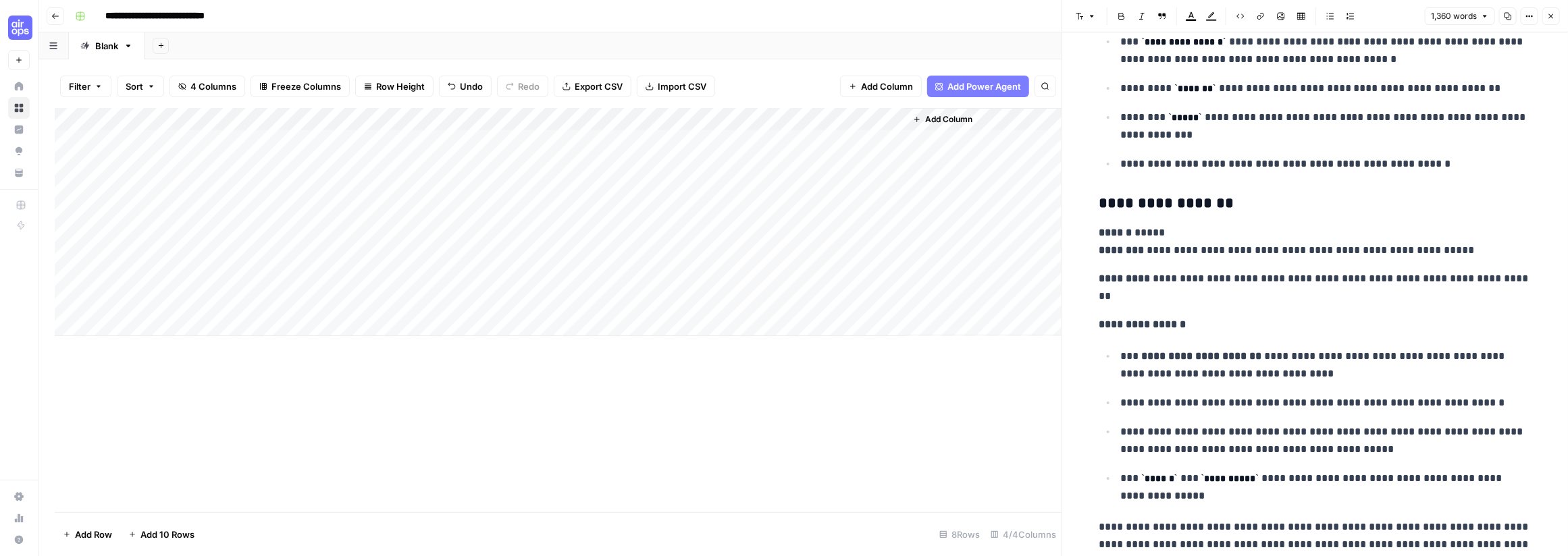
click at [184, 329] on div "Add Column" at bounding box center [558, 222] width 1007 height 228
type input "**********"
click at [521, 439] on div "Add Column" at bounding box center [558, 310] width 1007 height 404
click at [528, 328] on div "Add Column" at bounding box center [558, 233] width 1007 height 251
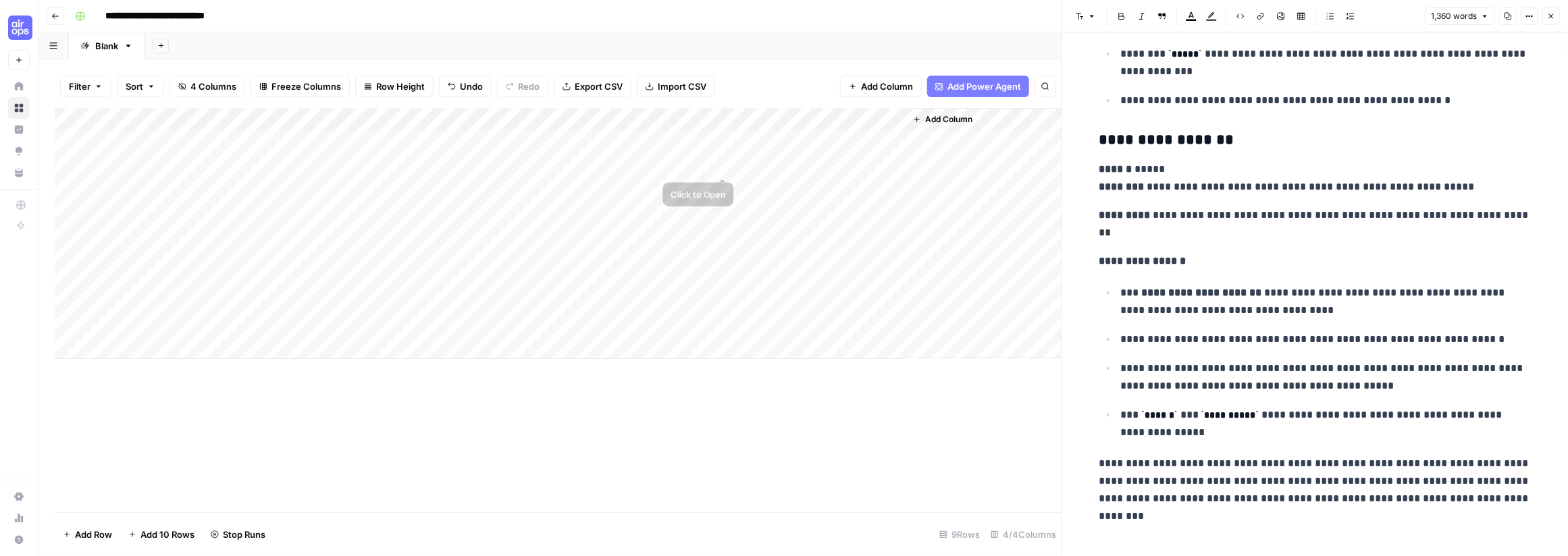
scroll to position [5311, 0]
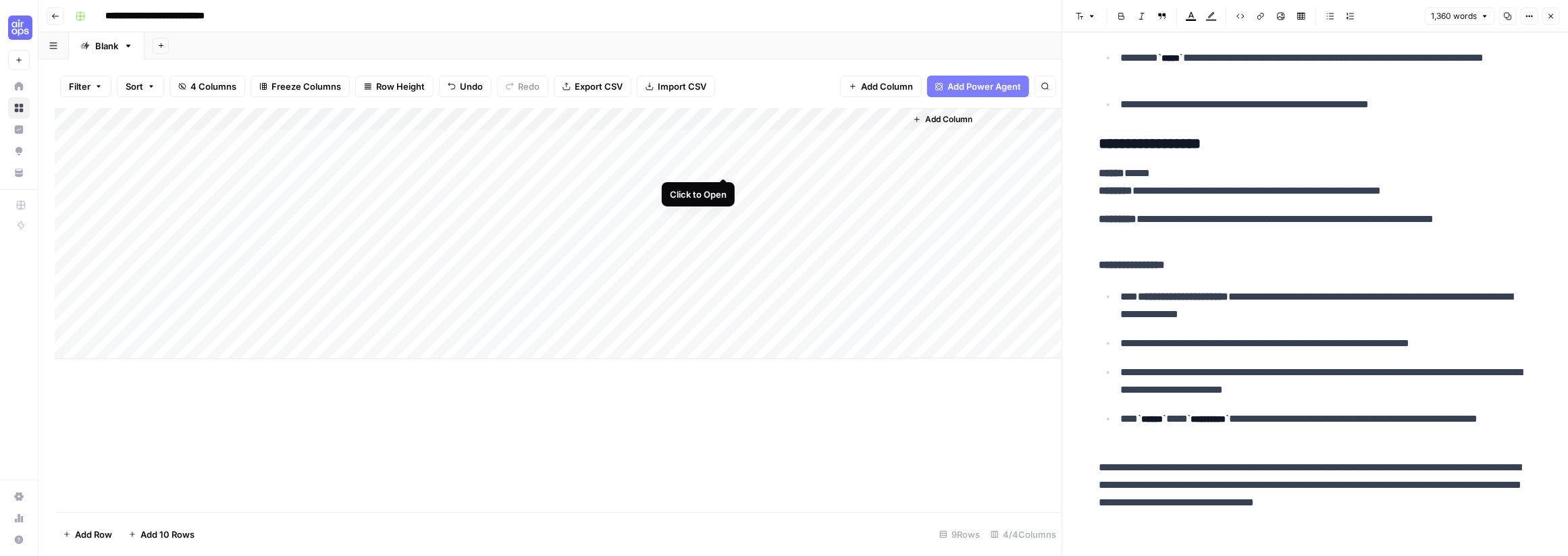
click at [725, 163] on div "Add Column" at bounding box center [558, 233] width 1007 height 251
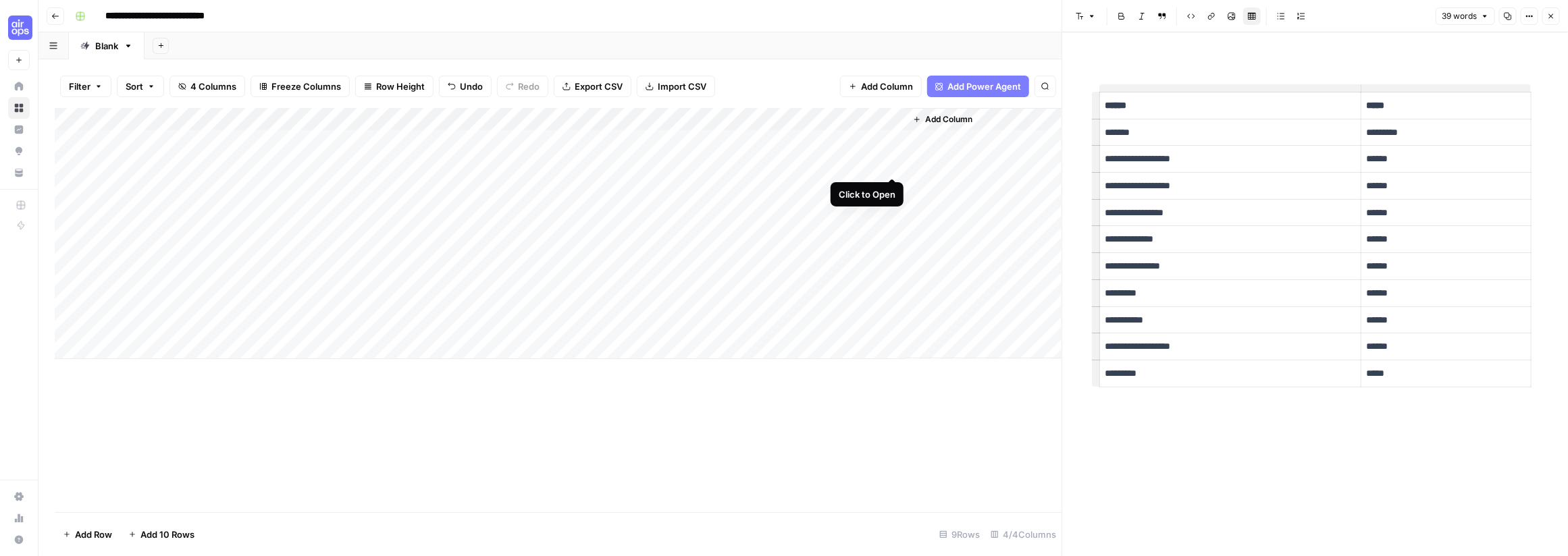
click at [892, 164] on div "Add Column" at bounding box center [558, 233] width 1007 height 251
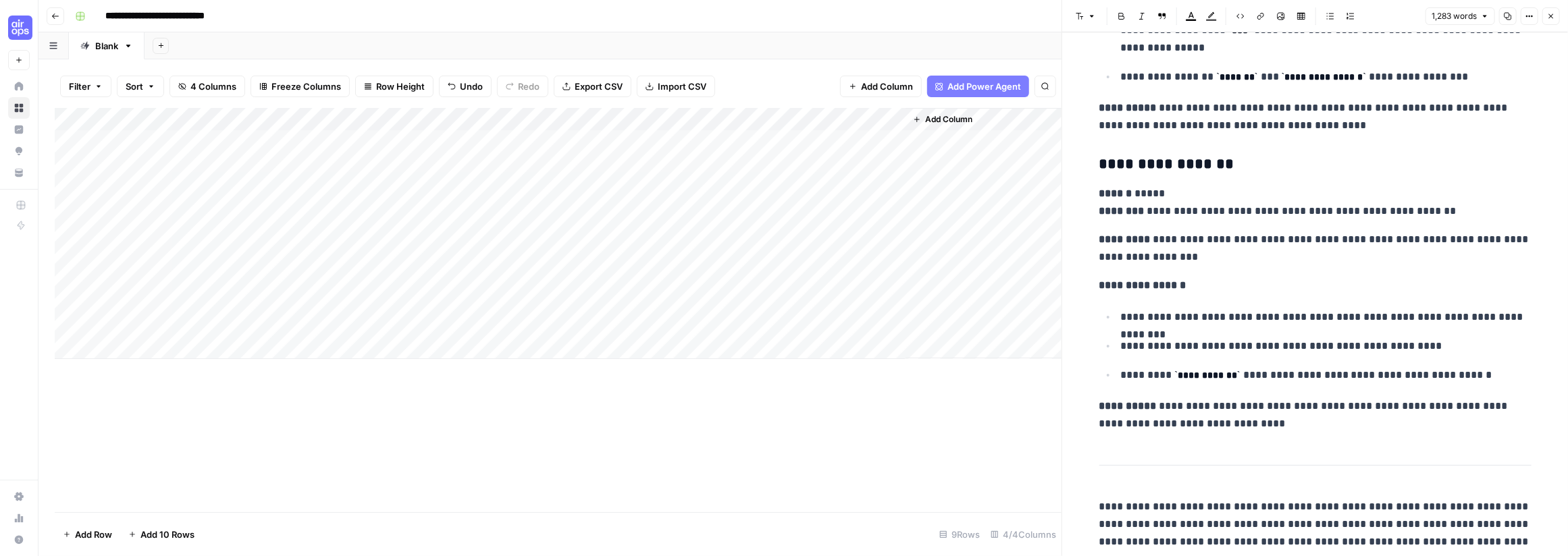
scroll to position [5670, 0]
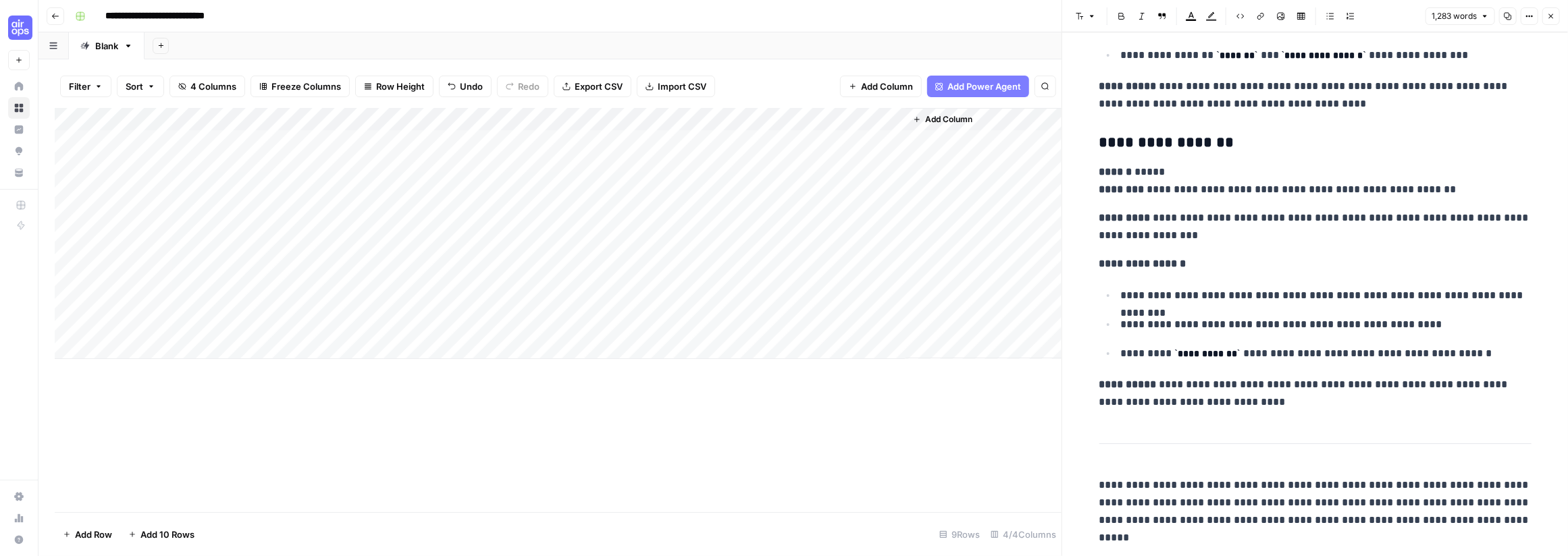
click at [841, 507] on div "Add Column" at bounding box center [558, 310] width 1007 height 404
click at [721, 186] on div "Add Column" at bounding box center [558, 233] width 1007 height 251
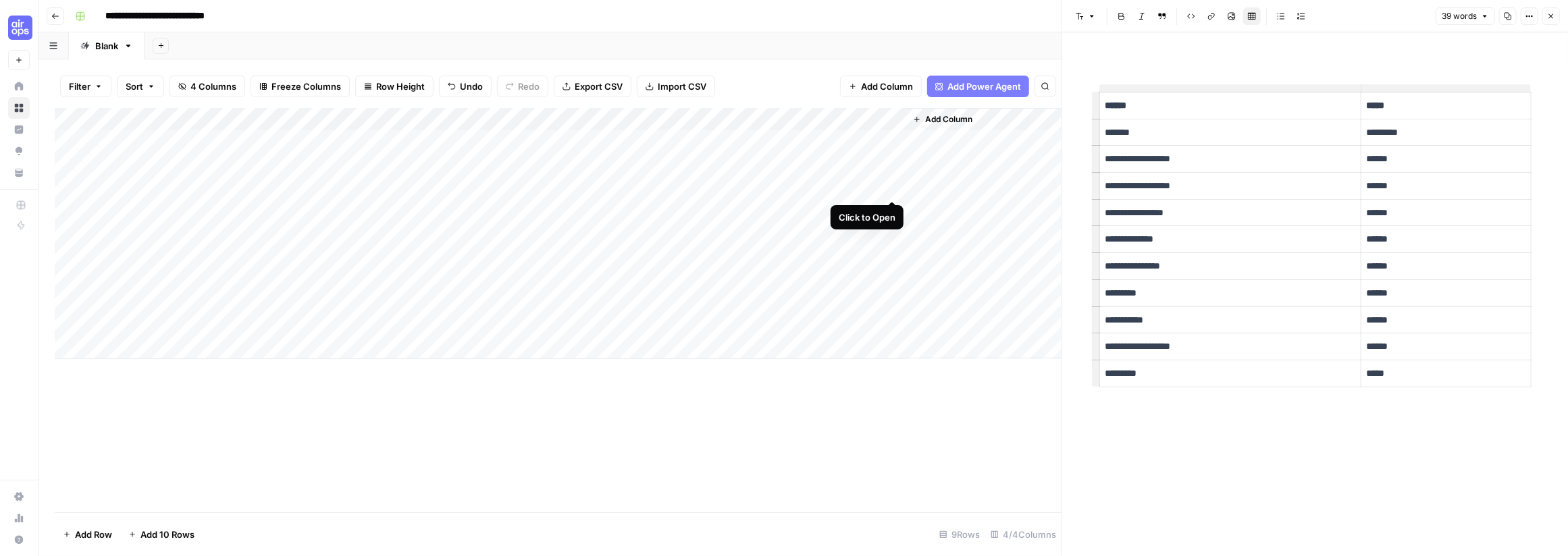
click at [893, 189] on div "Add Column" at bounding box center [558, 233] width 1007 height 251
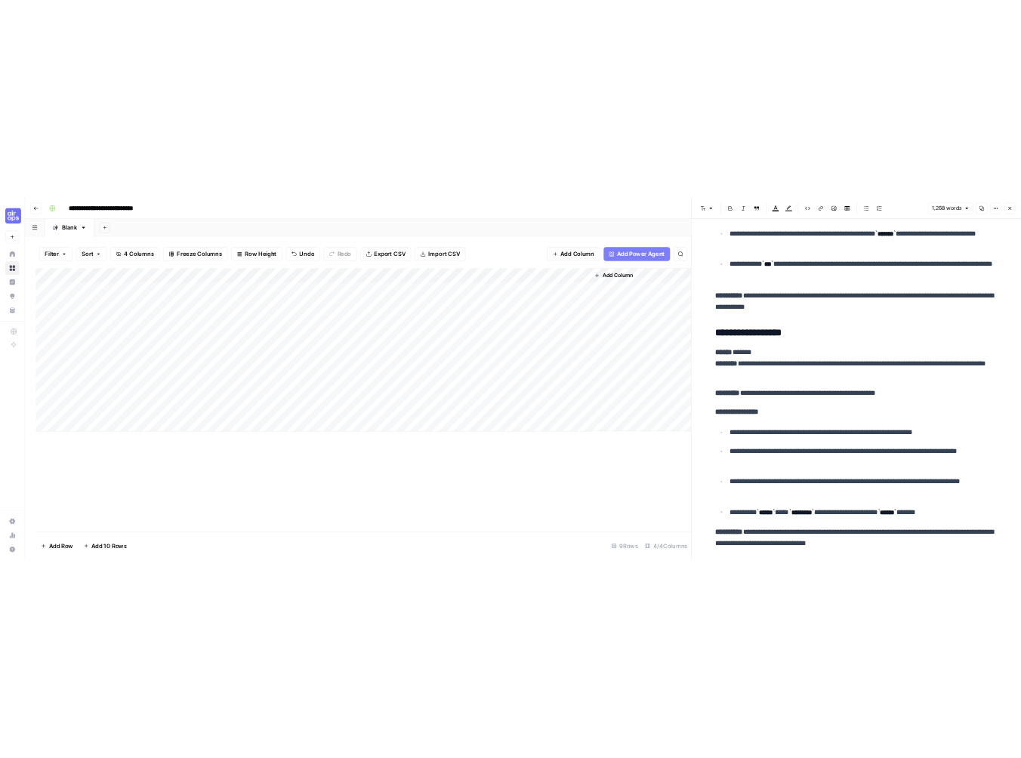
scroll to position [5616, 0]
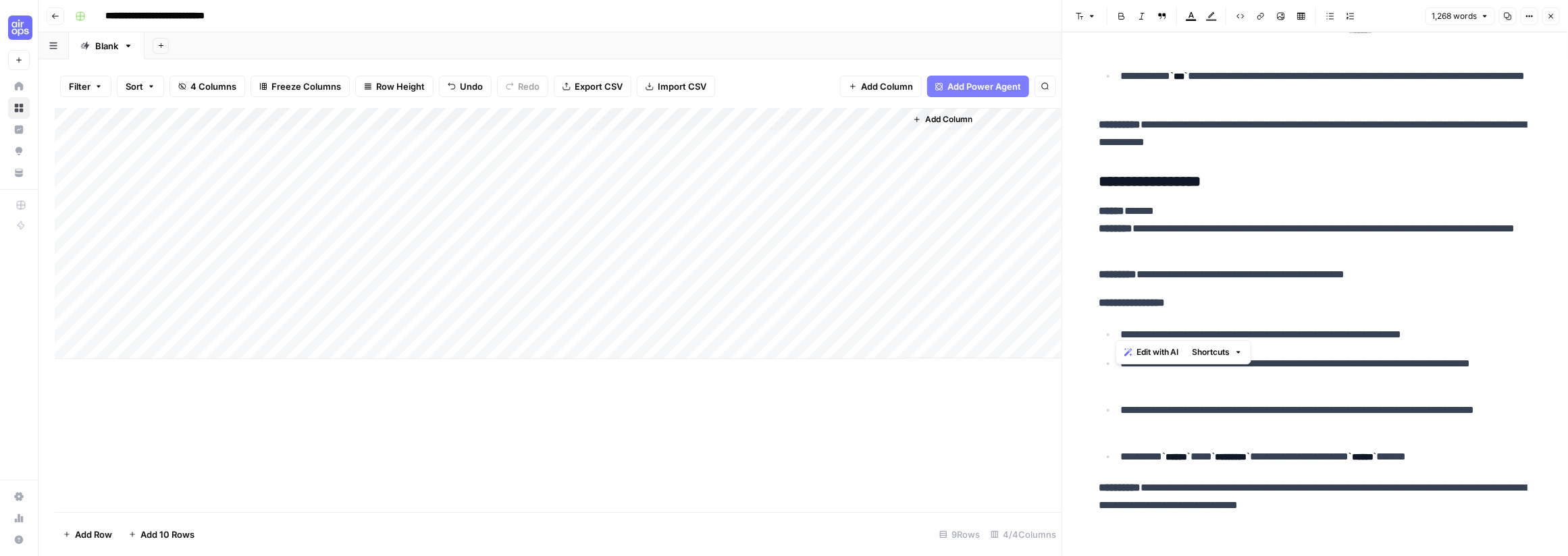
drag, startPoint x: 1123, startPoint y: 327, endPoint x: 1486, endPoint y: 325, distance: 363.0
click at [968, 326] on p "**********" at bounding box center [1326, 335] width 411 height 18
click at [968, 229] on p "**********" at bounding box center [1315, 229] width 432 height 53
drag, startPoint x: 1097, startPoint y: 176, endPoint x: 1159, endPoint y: 235, distance: 85.6
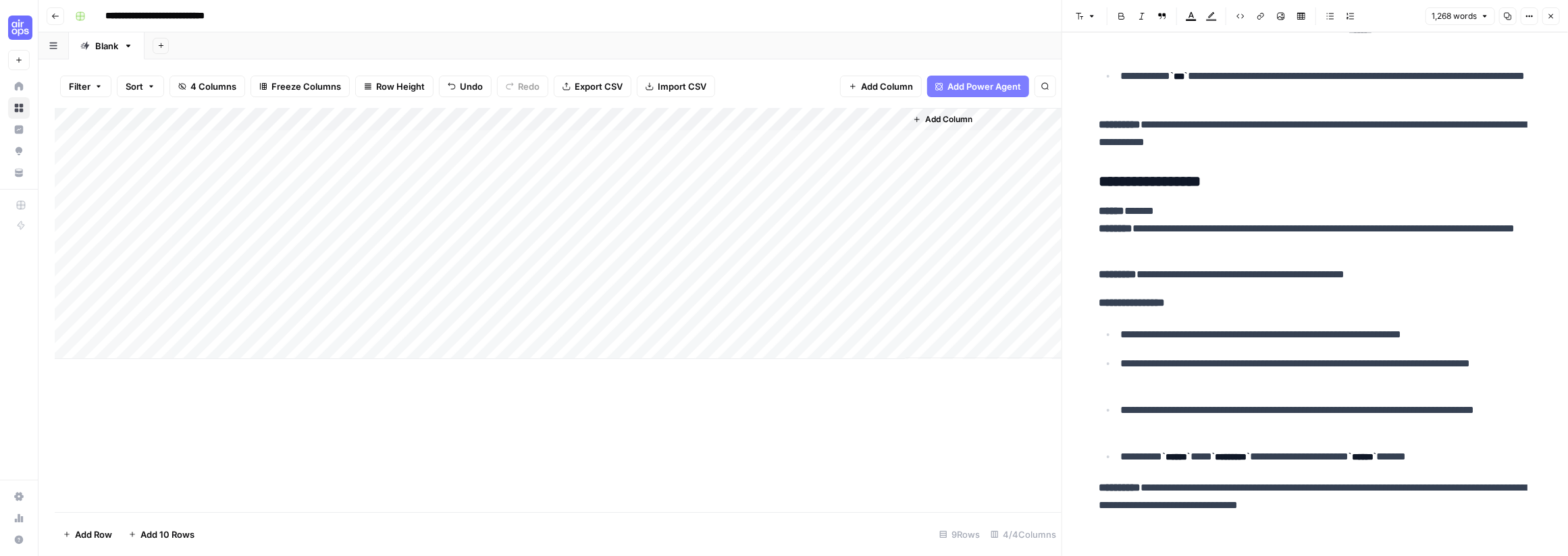
click at [770, 421] on div "Add Column" at bounding box center [558, 310] width 1007 height 404
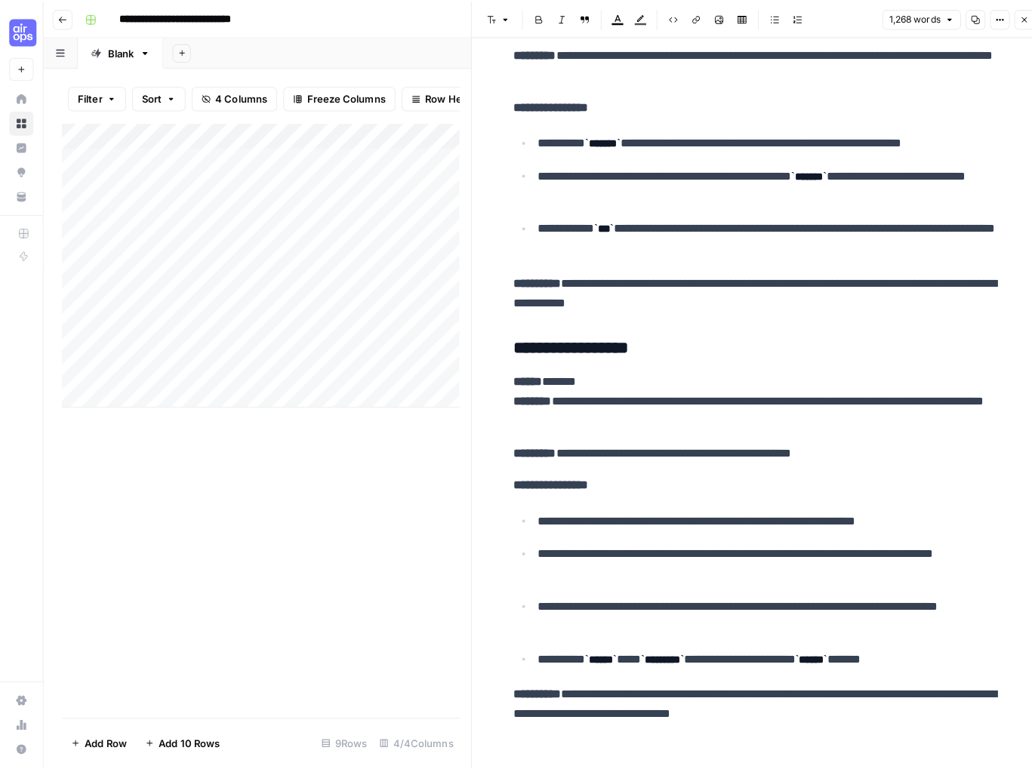
scroll to position [5469, 0]
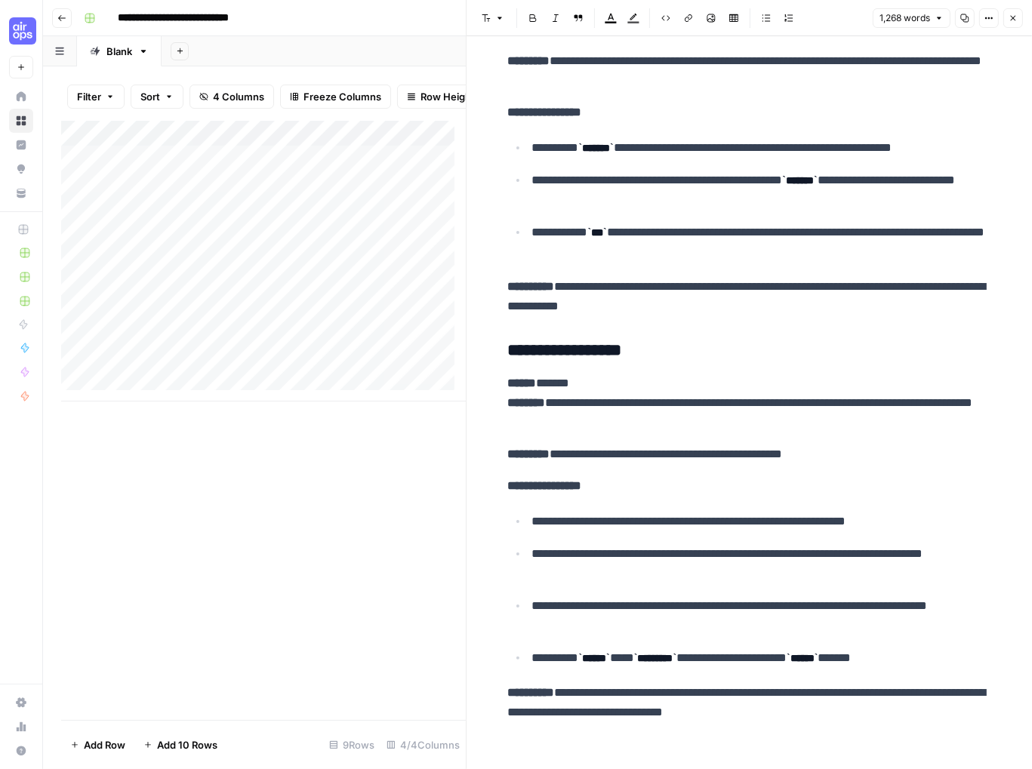
drag, startPoint x: 385, startPoint y: 490, endPoint x: 405, endPoint y: 476, distance: 23.9
click at [385, 490] on div "Add Column" at bounding box center [263, 421] width 405 height 600
drag, startPoint x: 1015, startPoint y: 18, endPoint x: 1009, endPoint y: 28, distance: 11.5
click at [1015, 19] on icon "button" at bounding box center [1013, 18] width 9 height 9
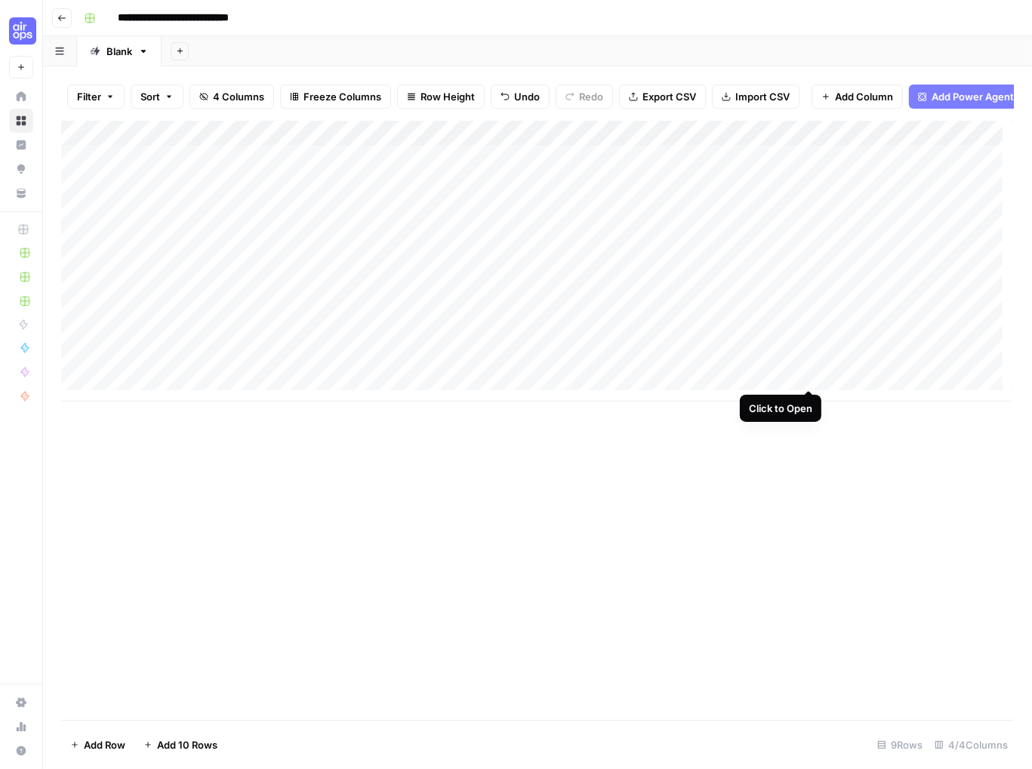
click at [809, 375] on div "Add Column" at bounding box center [537, 261] width 953 height 281
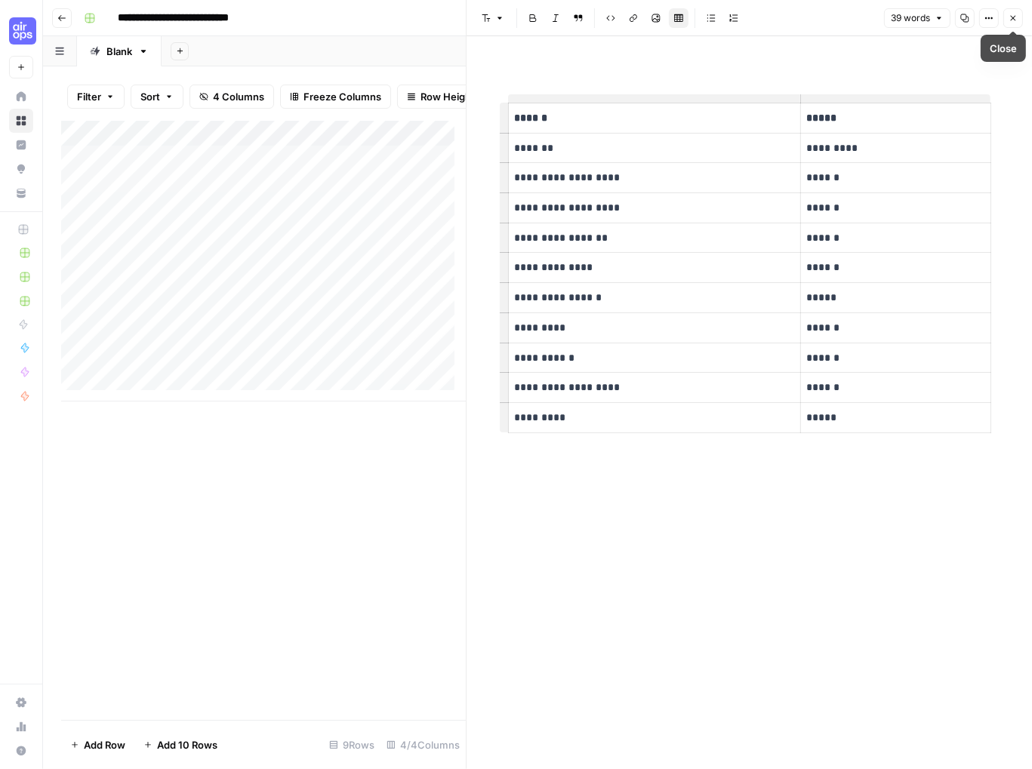
click at [1017, 16] on icon "button" at bounding box center [1013, 18] width 9 height 9
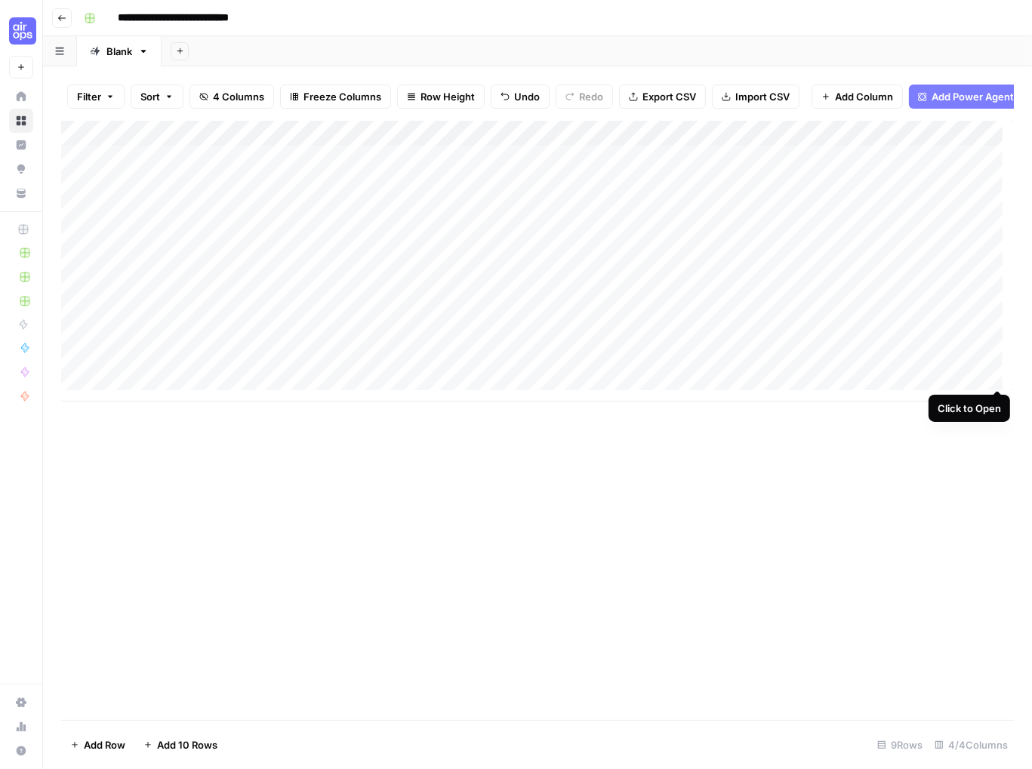
click at [996, 371] on div "Add Column" at bounding box center [537, 261] width 953 height 281
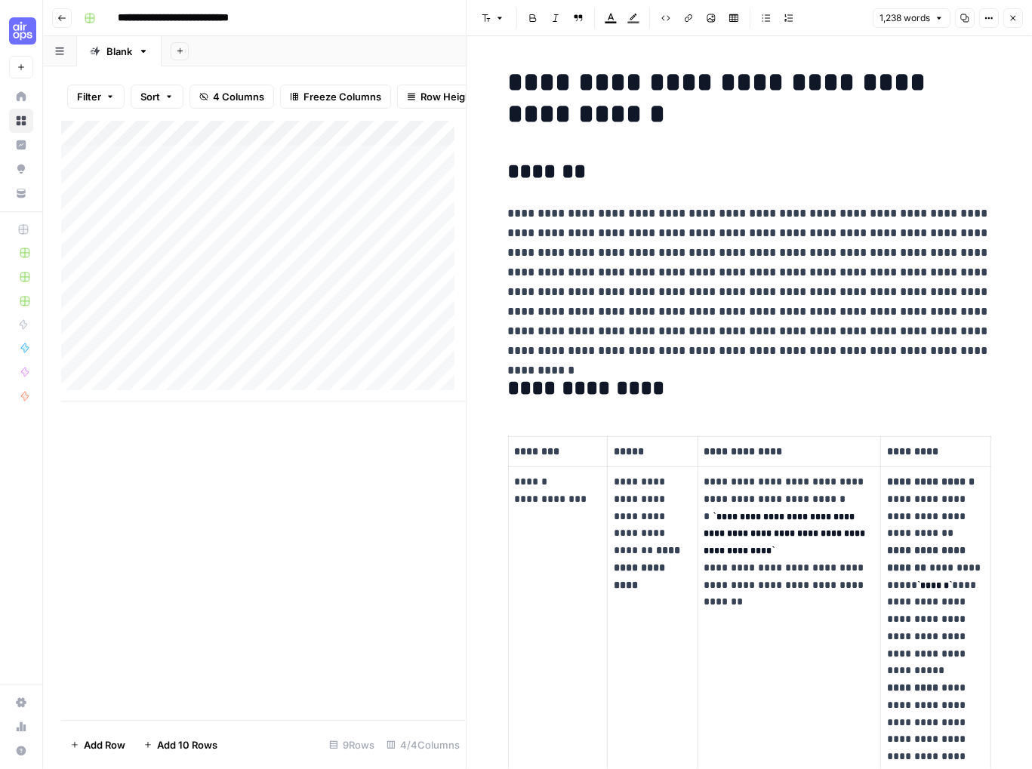
click at [154, 392] on div "Add Column" at bounding box center [263, 261] width 405 height 281
type input "**********"
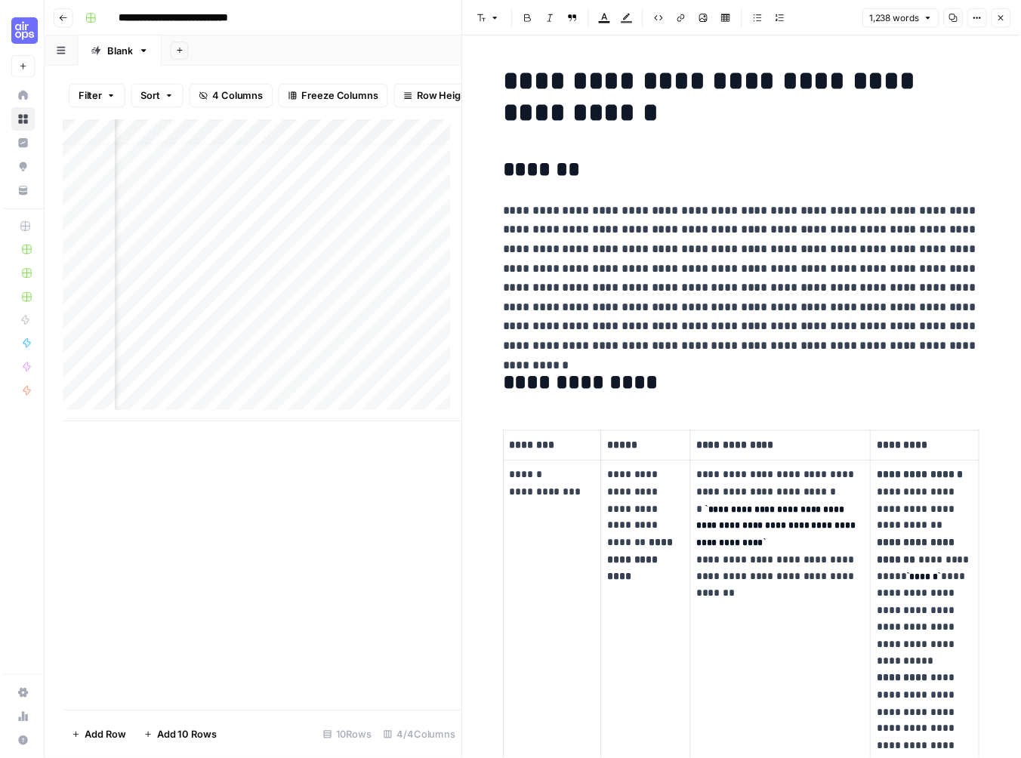
scroll to position [11, 338]
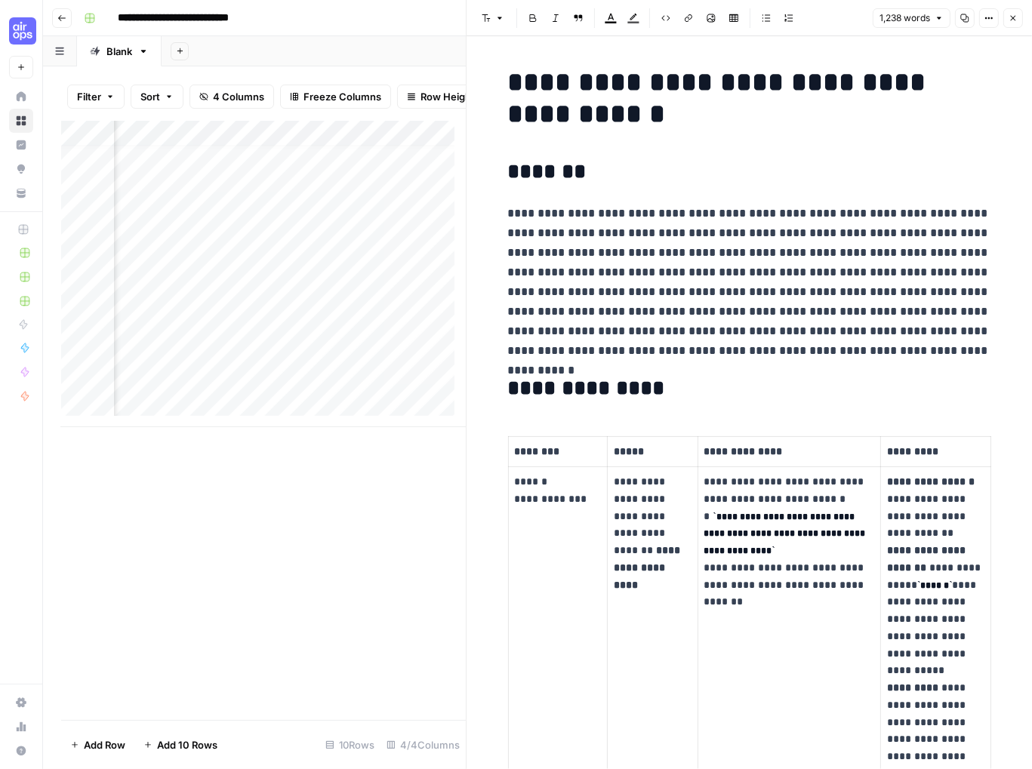
click at [253, 391] on div "Add Column" at bounding box center [263, 274] width 405 height 307
click at [1016, 17] on icon "button" at bounding box center [1013, 18] width 9 height 9
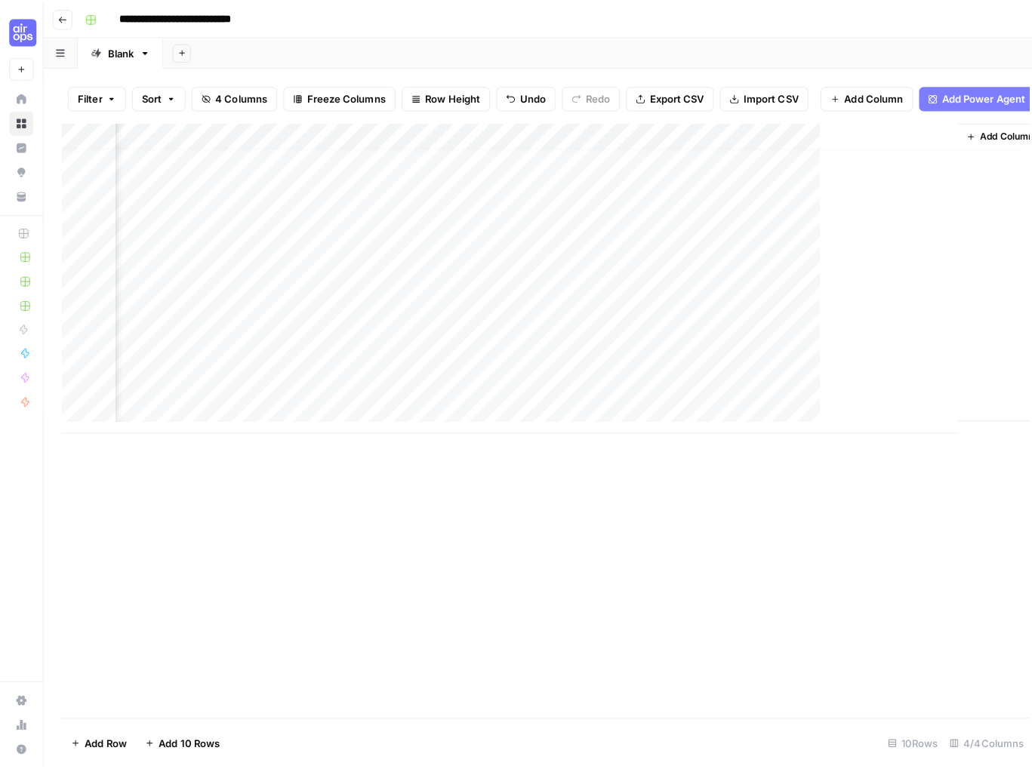
scroll to position [11, 76]
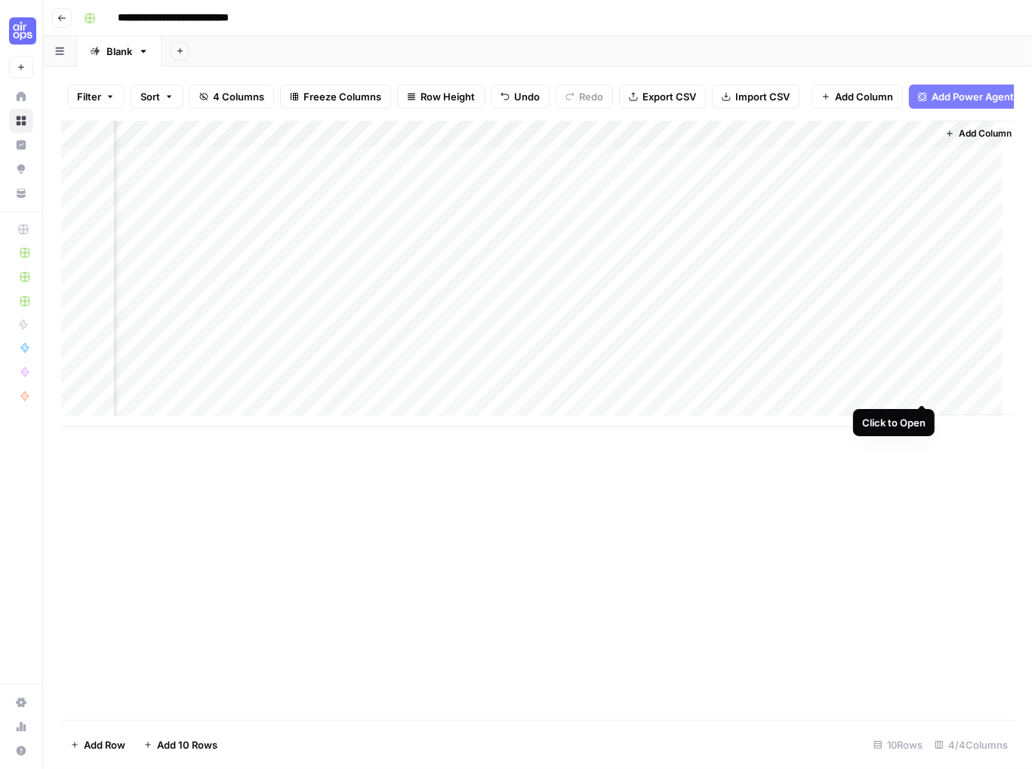
click at [924, 387] on div "Add Column" at bounding box center [537, 274] width 953 height 307
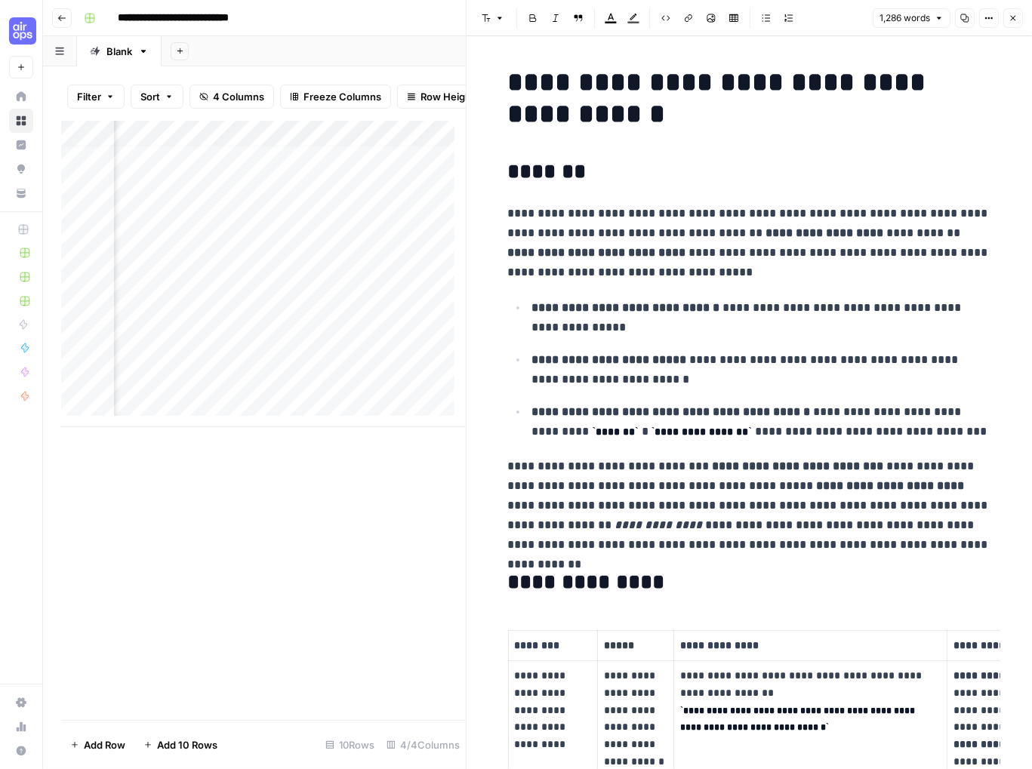
click at [337, 535] on div "Add Column" at bounding box center [263, 421] width 405 height 600
click at [1018, 20] on button "Close" at bounding box center [1013, 18] width 20 height 20
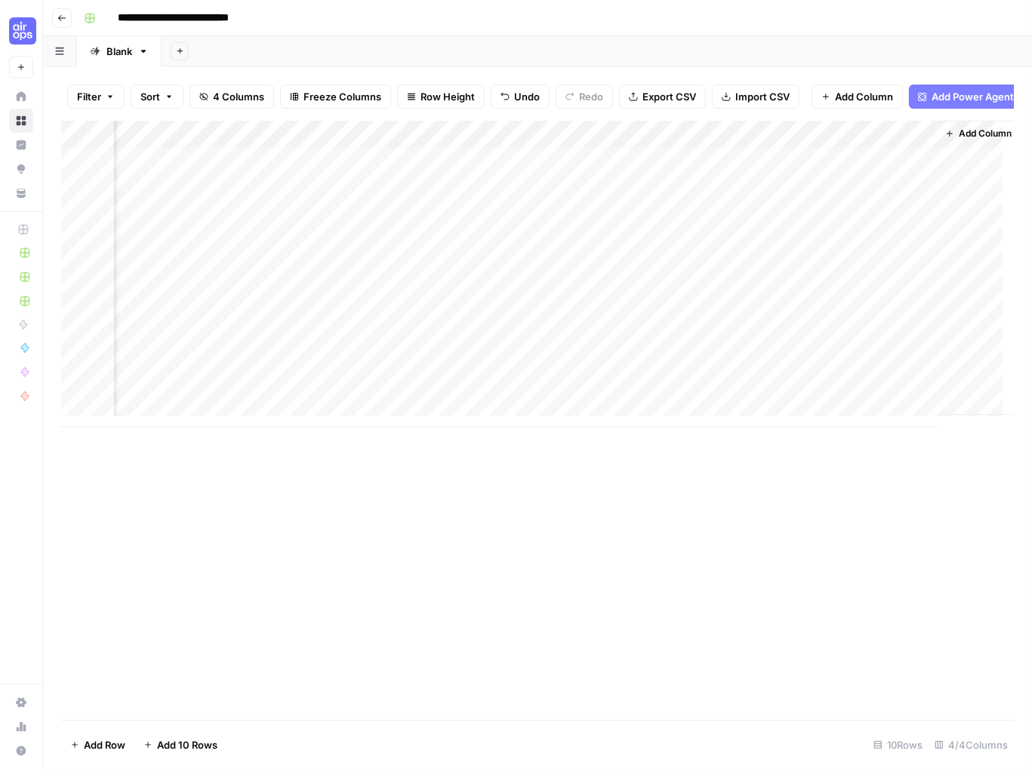
scroll to position [11, 0]
click at [808, 387] on div "Add Column" at bounding box center [537, 274] width 953 height 307
